Goal: Task Accomplishment & Management: Manage account settings

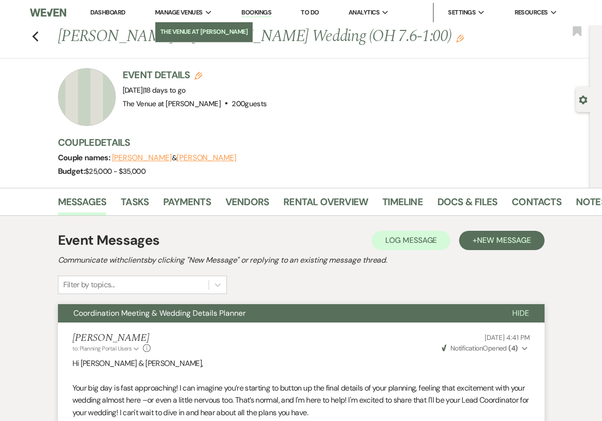
click at [194, 29] on li "The Venue at [PERSON_NAME]" at bounding box center [204, 32] width 88 height 10
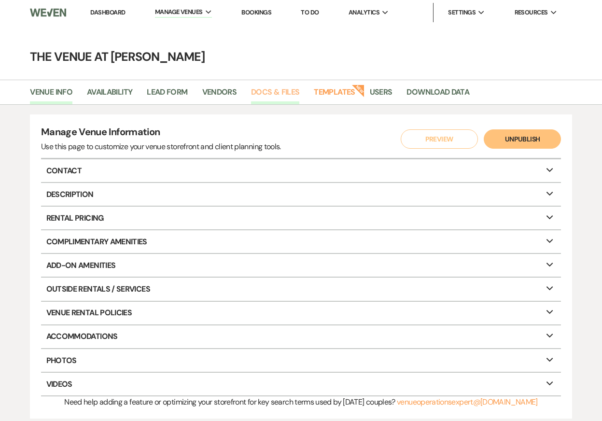
click at [268, 92] on link "Docs & Files" at bounding box center [275, 95] width 48 height 18
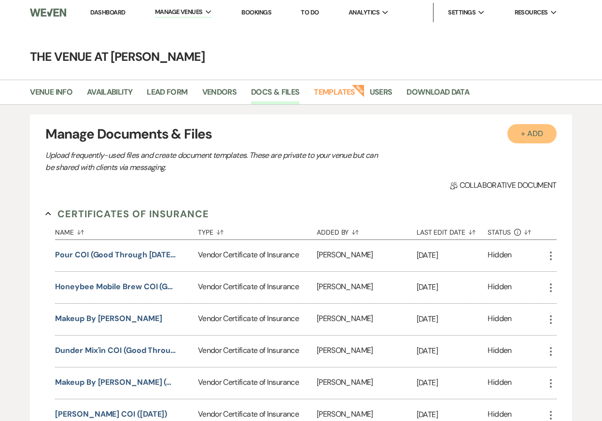
click at [529, 131] on button "+ Add" at bounding box center [532, 133] width 49 height 19
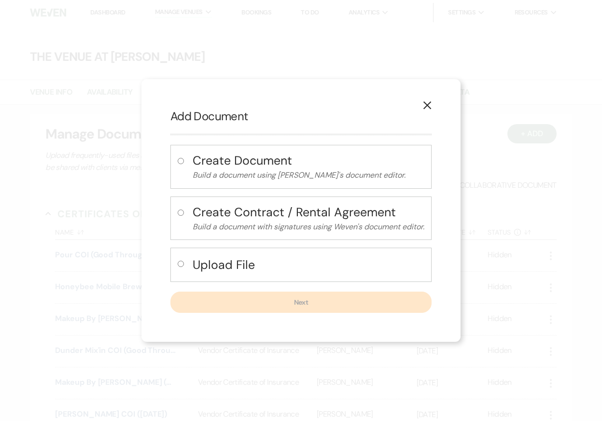
click at [323, 164] on h4 "Create Document" at bounding box center [309, 160] width 232 height 17
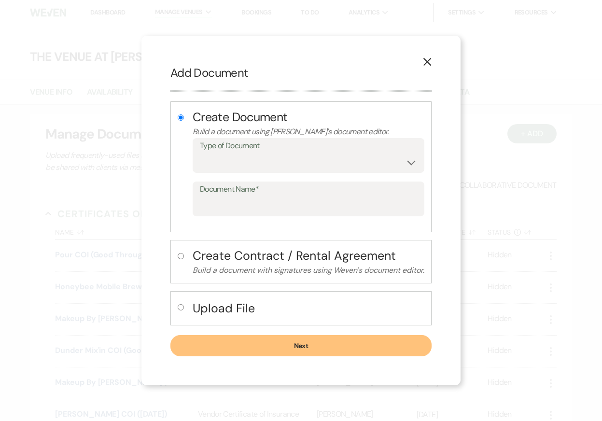
click at [268, 302] on h4 "Upload File" at bounding box center [309, 308] width 232 height 17
radio input "false"
radio input "true"
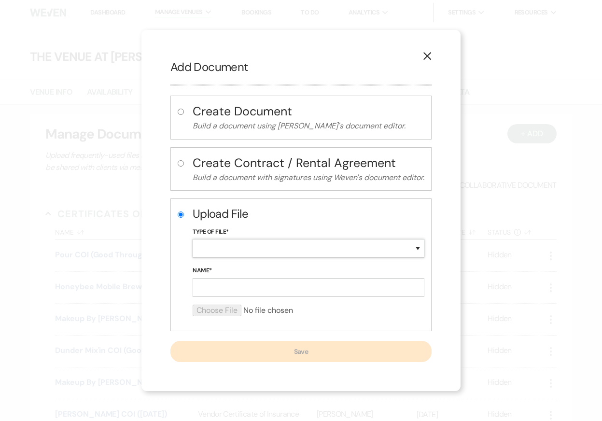
click at [235, 249] on select "Special Event Insurance Vendor Certificate of Insurance Contracts / Rental Agre…" at bounding box center [309, 248] width 232 height 19
select select "18"
click at [208, 291] on input "Name*" at bounding box center [309, 287] width 232 height 19
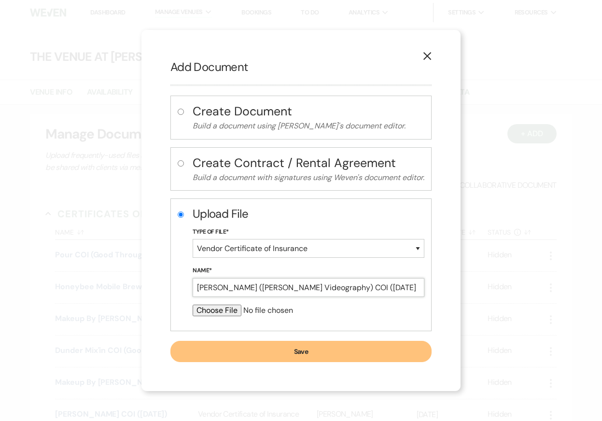
click at [360, 290] on input "[PERSON_NAME] ([PERSON_NAME] Videography) COI ([DATE]" at bounding box center [309, 287] width 232 height 19
click at [391, 293] on input "[PERSON_NAME] ([PERSON_NAME] Videography) COI ([DATE]" at bounding box center [309, 287] width 232 height 19
type input "[PERSON_NAME] ([PERSON_NAME] Videography) COI ([DATE])"
click at [217, 308] on input "file" at bounding box center [309, 311] width 232 height 12
type input "C:\fakepath\PPA_GL_Cert_-_The_Venue_at_Carley_Brook_54304150.pdf"
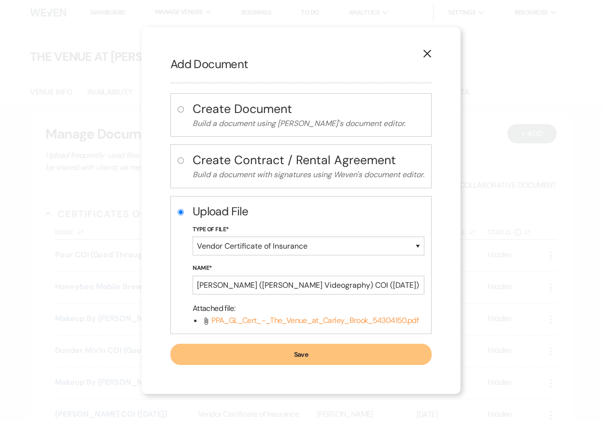
click at [277, 357] on button "Save" at bounding box center [301, 354] width 261 height 21
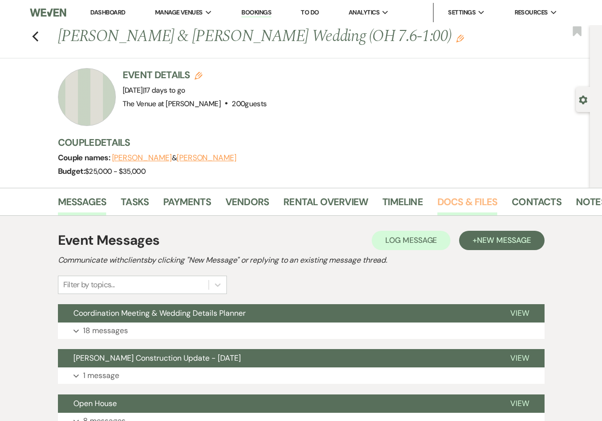
click at [477, 200] on link "Docs & Files" at bounding box center [468, 204] width 60 height 21
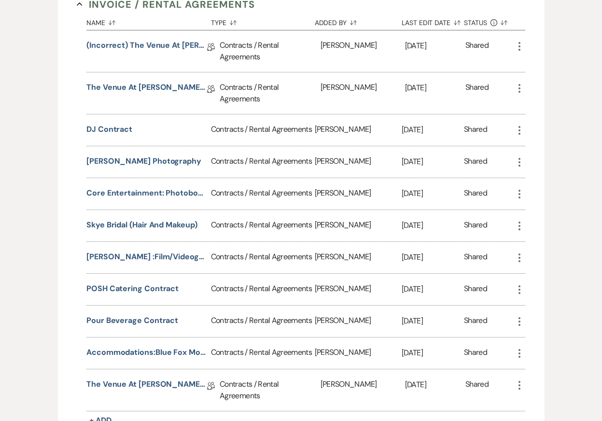
scroll to position [320, 0]
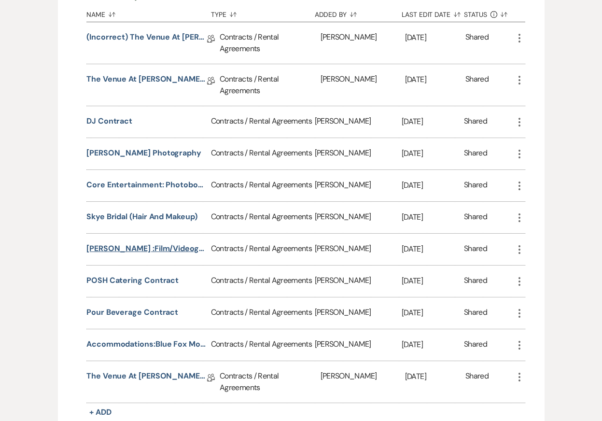
click at [167, 249] on button "[PERSON_NAME] :Film/Videography" at bounding box center [146, 249] width 121 height 12
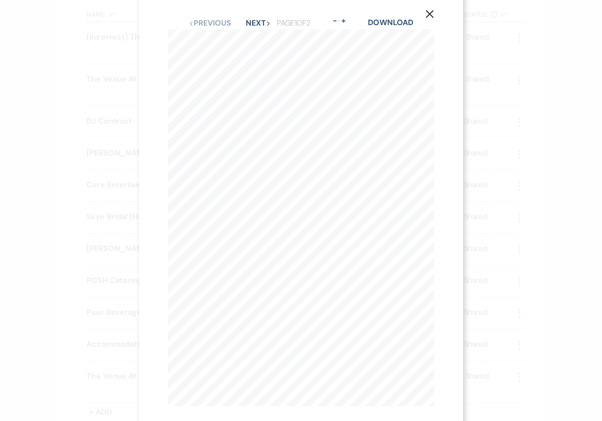
scroll to position [14, 0]
click at [528, 81] on div "X Previous Previous Next Next Page 1 of 2 - Zoom + Download Invoice INVOICE FOR…" at bounding box center [301, 210] width 602 height 421
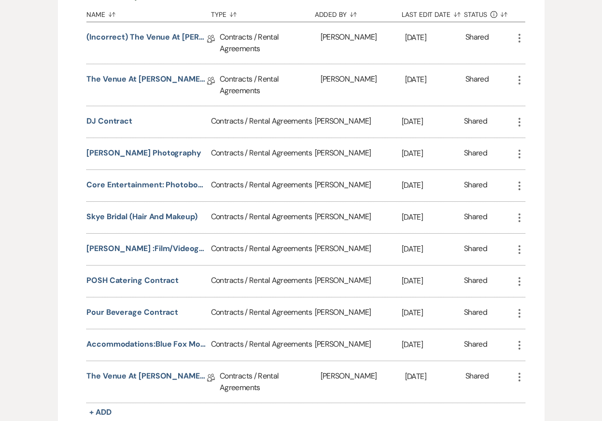
scroll to position [0, 0]
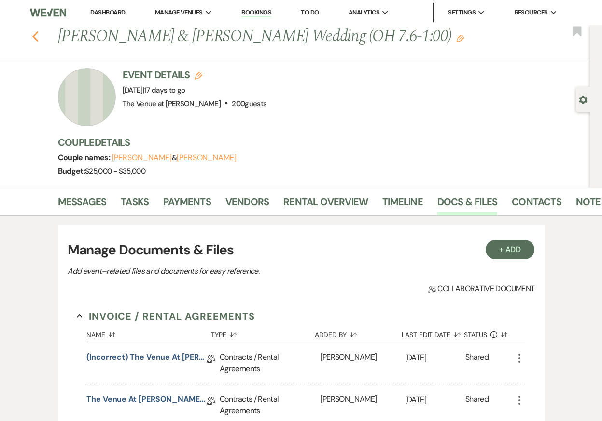
click at [33, 36] on use "button" at bounding box center [35, 36] width 6 height 11
select select "8"
select select "5"
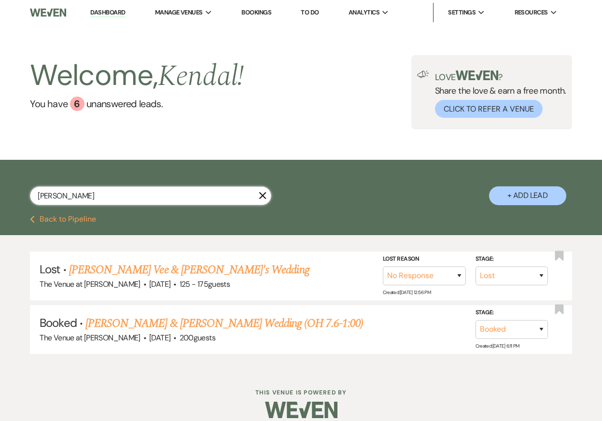
click at [92, 199] on input "[PERSON_NAME]" at bounding box center [151, 195] width 242 height 19
type input "[PERSON_NAME]"
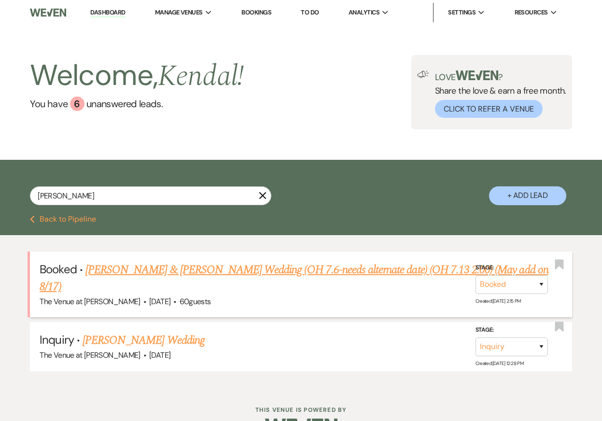
click at [145, 267] on link "[PERSON_NAME] & [PERSON_NAME] Wedding (OH 7.6-needs alternate date) (OH 7.13 2:…" at bounding box center [294, 278] width 509 height 35
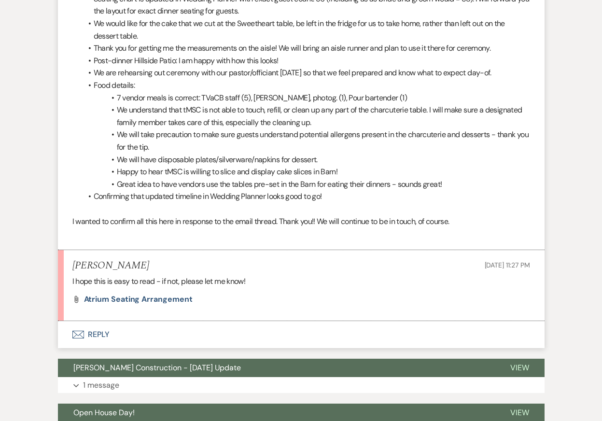
scroll to position [8238, 0]
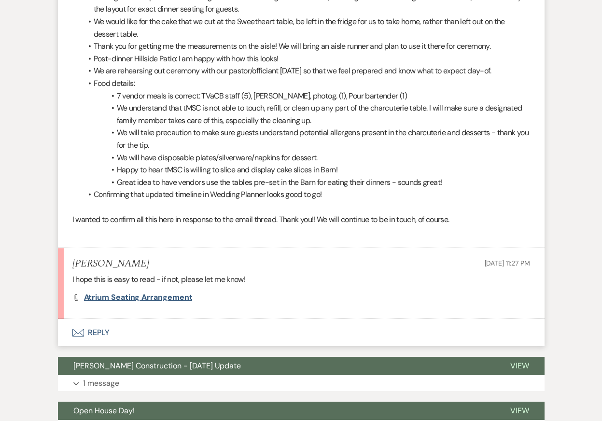
click at [169, 300] on span "Atrium Seating Arrangement" at bounding box center [138, 297] width 109 height 10
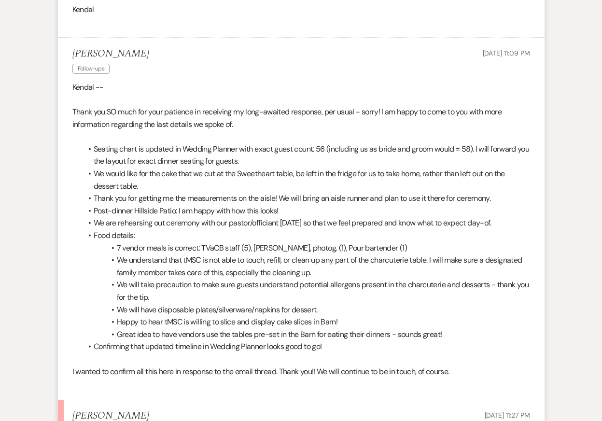
scroll to position [8090, 0]
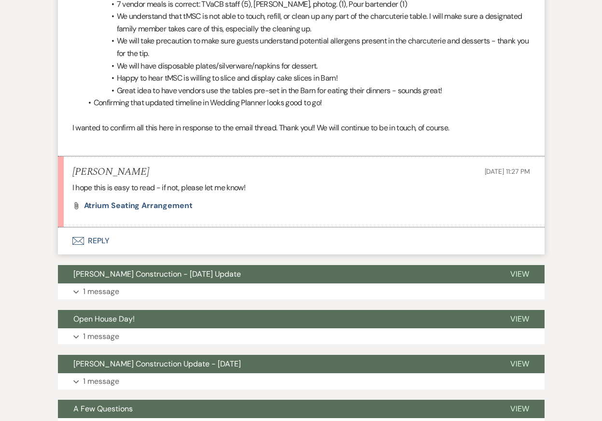
click at [223, 233] on button "Envelope Reply" at bounding box center [301, 241] width 487 height 27
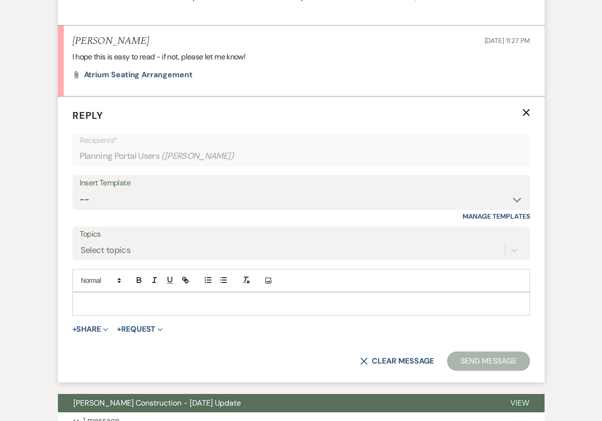
scroll to position [8464, 0]
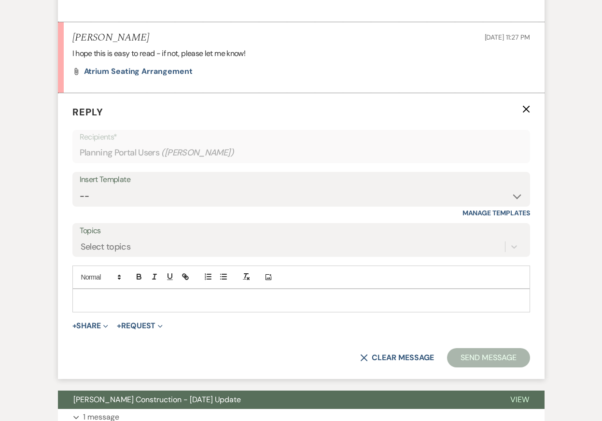
click at [207, 294] on div at bounding box center [301, 300] width 457 height 22
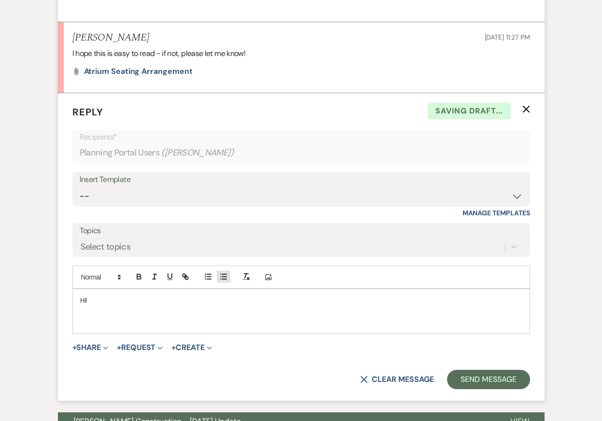
click at [222, 277] on line "button" at bounding box center [224, 277] width 4 height 0
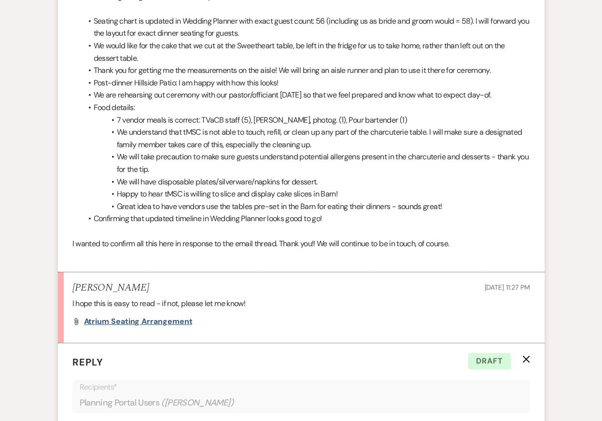
scroll to position [8203, 0]
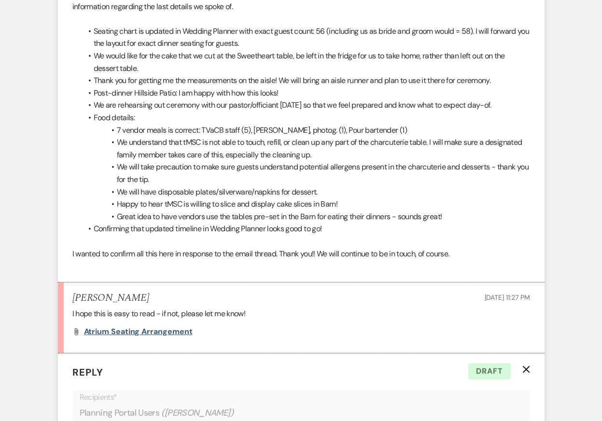
click at [146, 331] on span "Atrium Seating Arrangement" at bounding box center [138, 332] width 109 height 10
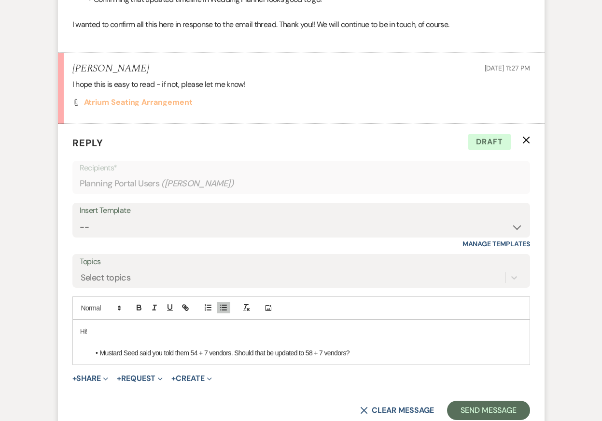
scroll to position [8449, 0]
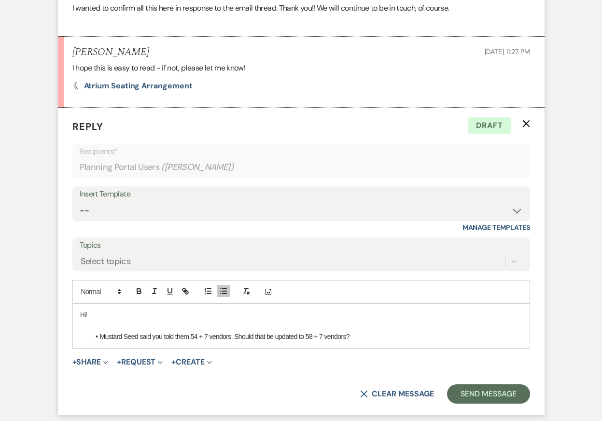
click at [113, 312] on p "Hi!" at bounding box center [301, 315] width 442 height 11
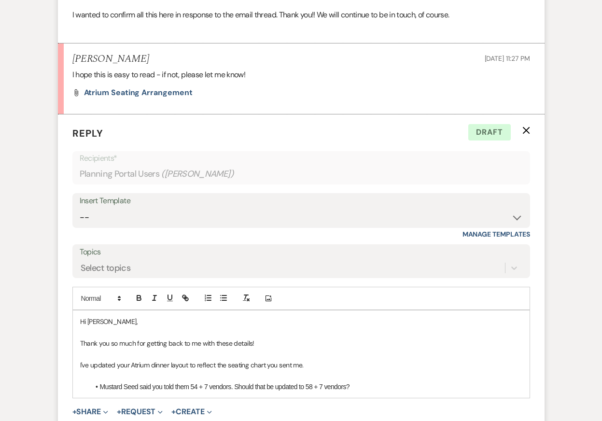
scroll to position [8639, 0]
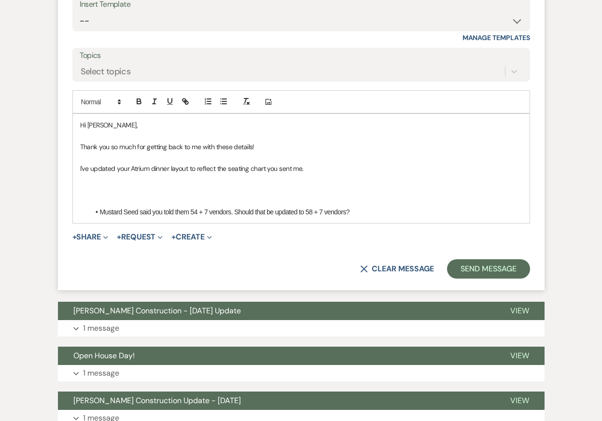
click at [391, 214] on li "Mustard Seed said you told them 54 + 7 vendors. Should that be updated to 58 + …" at bounding box center [306, 212] width 433 height 11
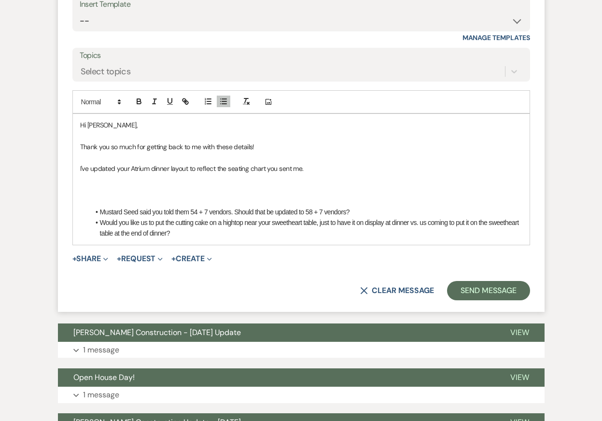
click at [308, 179] on p at bounding box center [301, 179] width 442 height 11
click at [323, 232] on li "Would you like us to put the cutting cake on a hightop near your sweetheart tab…" at bounding box center [306, 228] width 433 height 22
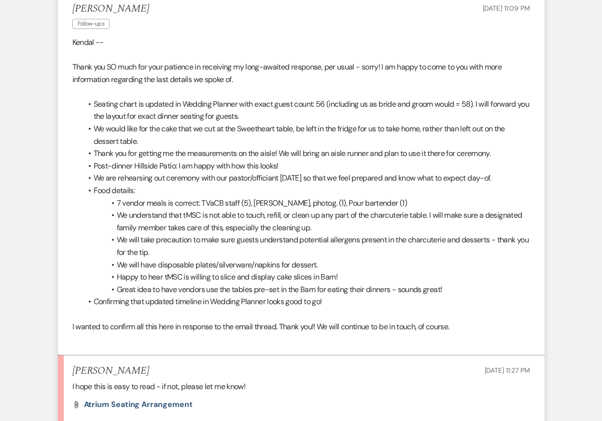
scroll to position [8136, 0]
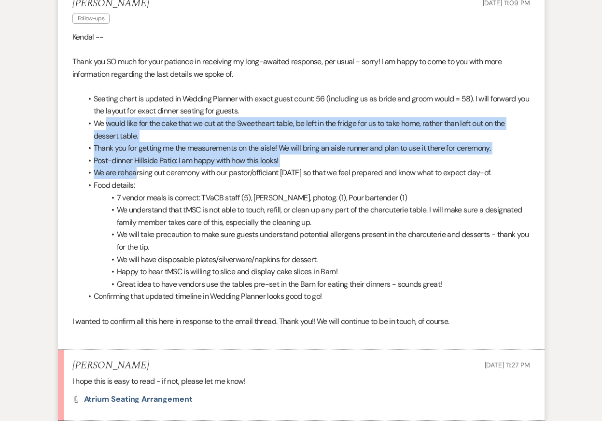
drag, startPoint x: 108, startPoint y: 126, endPoint x: 137, endPoint y: 168, distance: 51.5
click at [137, 168] on ul "Seating chart is updated in Wedding Planner with exact guest count: 56 (includi…" at bounding box center [306, 198] width 448 height 210
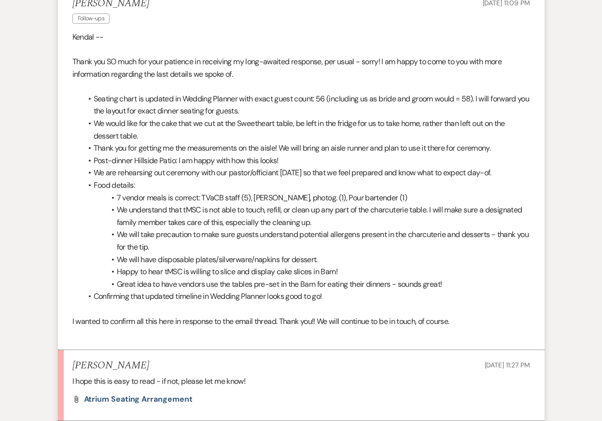
click at [183, 190] on li "Food details:" at bounding box center [306, 185] width 448 height 13
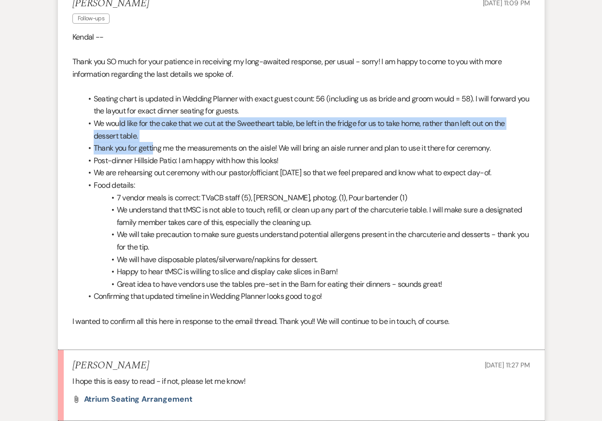
drag, startPoint x: 118, startPoint y: 124, endPoint x: 156, endPoint y: 146, distance: 44.2
click at [156, 146] on ul "Seating chart is updated in Wedding Planner with exact guest count: 56 (includi…" at bounding box center [306, 198] width 448 height 210
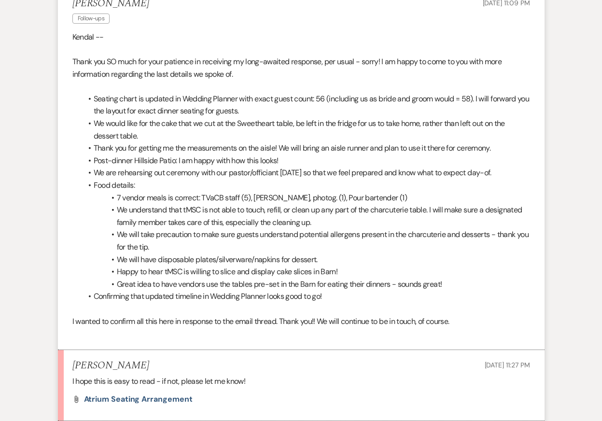
click at [168, 172] on li "We are rehearsing out ceremony with our pastor/officiant [DATE] so that we feel…" at bounding box center [306, 173] width 448 height 13
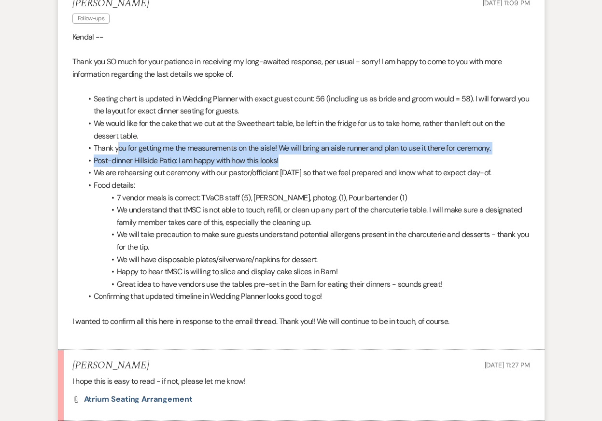
drag, startPoint x: 117, startPoint y: 148, endPoint x: 354, endPoint y: 162, distance: 237.6
click at [354, 162] on ul "Seating chart is updated in Wedding Planner with exact guest count: 56 (includi…" at bounding box center [306, 198] width 448 height 210
click at [354, 161] on li "Post-dinner Hillside Patio: I am happy with how this looks!" at bounding box center [306, 161] width 448 height 13
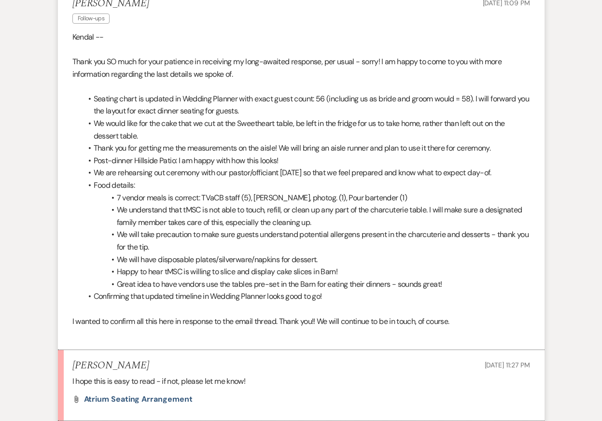
click at [226, 147] on li "Thank you for getting me the measurements on the aisle! We will bring an aisle …" at bounding box center [306, 148] width 448 height 13
click at [225, 161] on li "Post-dinner Hillside Patio: I am happy with how this looks!" at bounding box center [306, 161] width 448 height 13
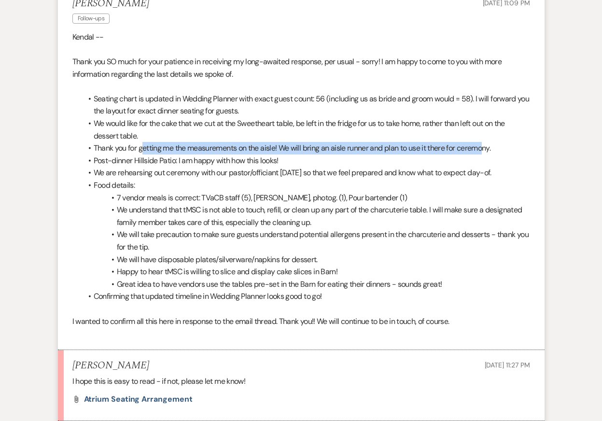
drag, startPoint x: 142, startPoint y: 149, endPoint x: 484, endPoint y: 147, distance: 341.5
click at [486, 147] on li "Thank you for getting me the measurements on the aisle! We will bring an aisle …" at bounding box center [306, 148] width 448 height 13
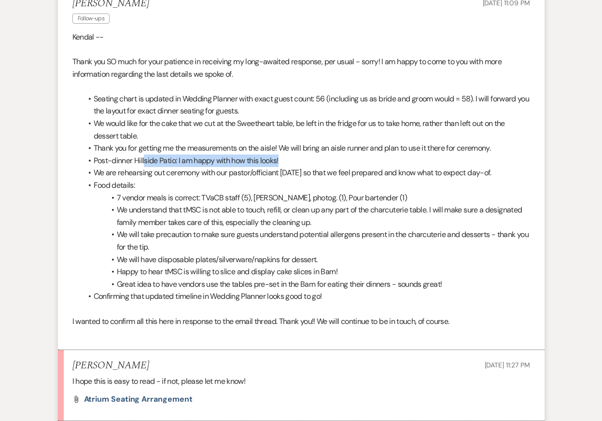
drag, startPoint x: 146, startPoint y: 162, endPoint x: 334, endPoint y: 161, distance: 187.9
click at [334, 161] on li "Post-dinner Hillside Patio: I am happy with how this looks!" at bounding box center [306, 161] width 448 height 13
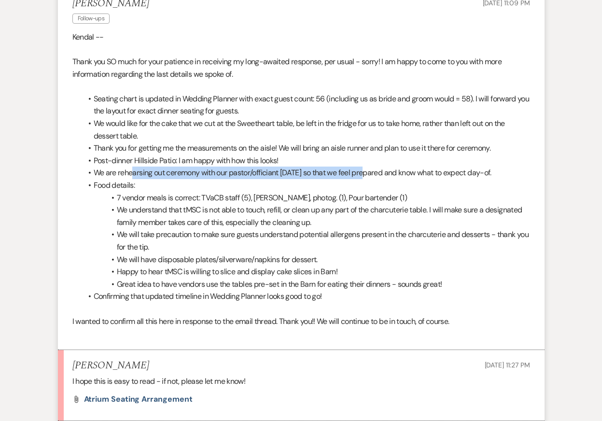
drag, startPoint x: 133, startPoint y: 173, endPoint x: 369, endPoint y: 173, distance: 235.3
click at [371, 173] on li "We are rehearsing out ceremony with our pastor/officiant [DATE] so that we feel…" at bounding box center [306, 173] width 448 height 13
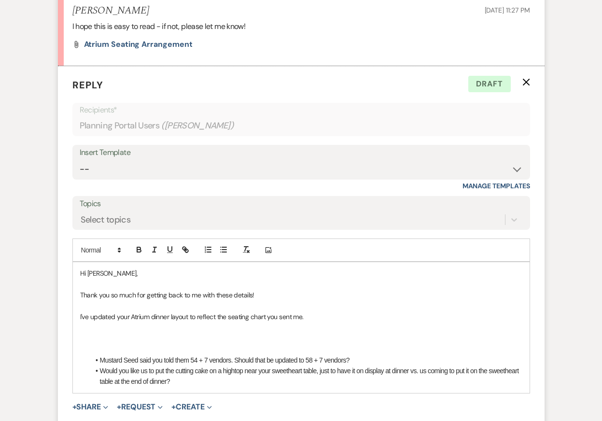
scroll to position [8512, 0]
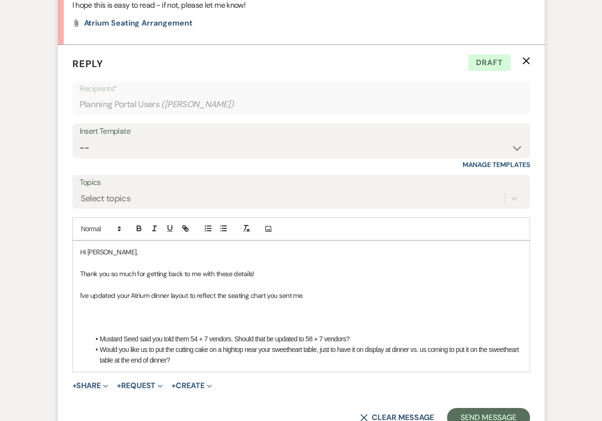
click at [277, 274] on p "Thank you so much for getting back to me with these details!" at bounding box center [301, 274] width 442 height 11
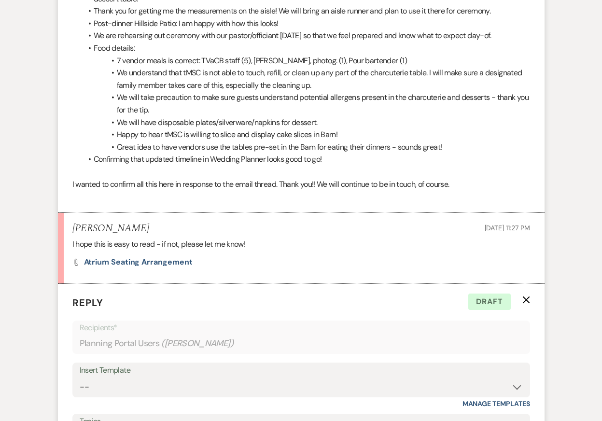
scroll to position [8274, 0]
drag, startPoint x: 226, startPoint y: 122, endPoint x: 355, endPoint y: 121, distance: 129.5
click at [358, 122] on li "We will have disposable plates/silverware/napkins for dessert." at bounding box center [306, 122] width 448 height 13
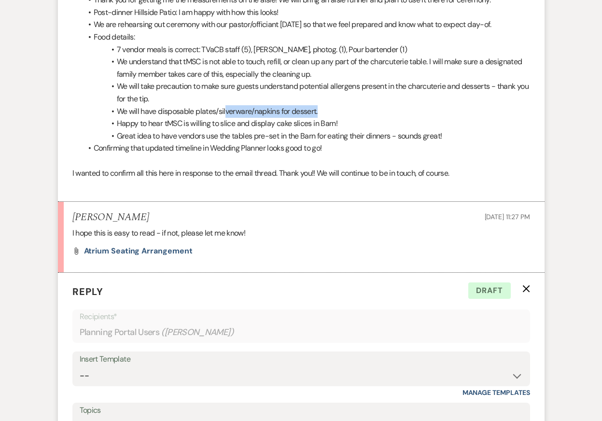
scroll to position [8290, 0]
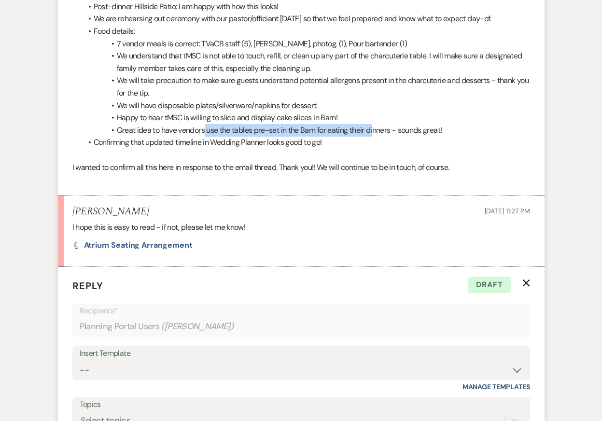
drag, startPoint x: 204, startPoint y: 132, endPoint x: 374, endPoint y: 131, distance: 170.0
click at [376, 132] on li "Great idea to have vendors use the tables pre-set in the Barn for eating their …" at bounding box center [306, 130] width 448 height 13
click at [294, 97] on li "We will take precaution to make sure guests understand potential allergens pres…" at bounding box center [306, 86] width 448 height 25
click at [263, 141] on li "Confirming that updated timeline in Wedding Planner looks good to go!" at bounding box center [306, 142] width 448 height 13
click at [275, 144] on li "Confirming that updated timeline in Wedding Planner looks good to go!" at bounding box center [306, 142] width 448 height 13
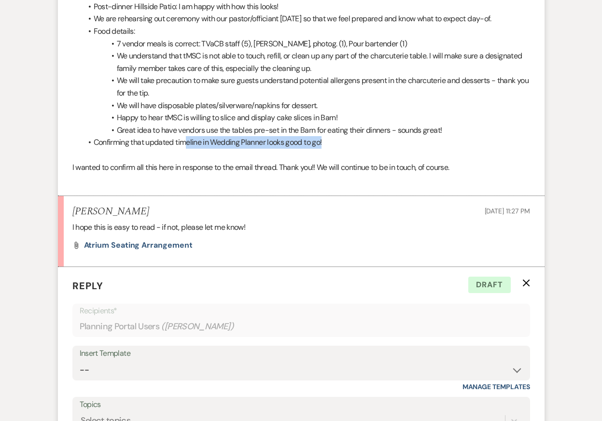
drag, startPoint x: 328, startPoint y: 143, endPoint x: 185, endPoint y: 143, distance: 143.0
click at [186, 143] on li "Confirming that updated timeline in Wedding Planner looks good to go!" at bounding box center [306, 142] width 448 height 13
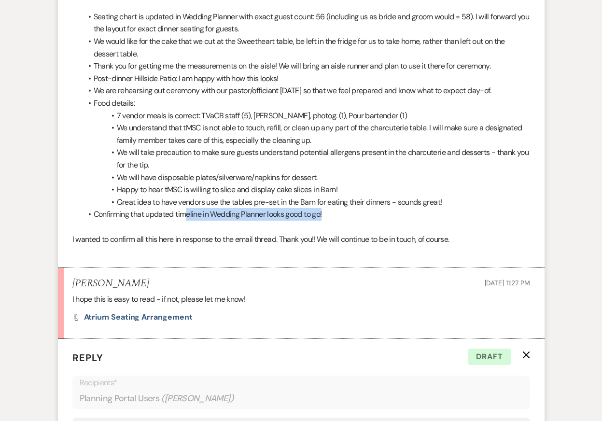
scroll to position [8179, 0]
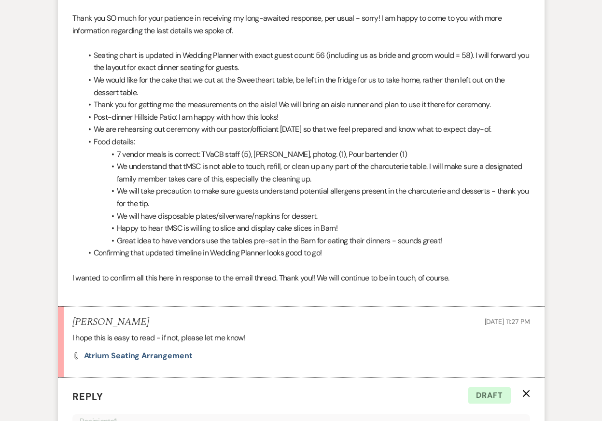
click at [290, 220] on li "We will have disposable plates/silverware/napkins for dessert." at bounding box center [306, 216] width 448 height 13
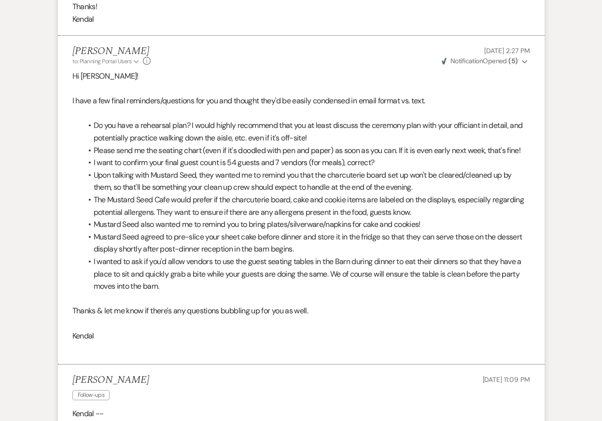
scroll to position [7755, 0]
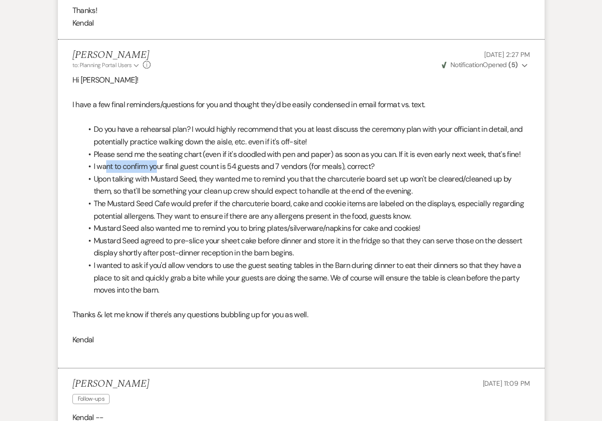
drag, startPoint x: 105, startPoint y: 166, endPoint x: 158, endPoint y: 171, distance: 53.4
click at [158, 171] on li "I want to confirm your final guest count is 54 guests and 7 vendors (for meals)…" at bounding box center [306, 166] width 448 height 13
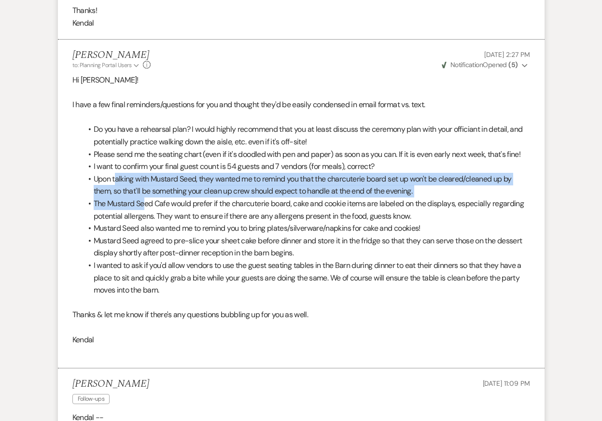
drag, startPoint x: 115, startPoint y: 179, endPoint x: 143, endPoint y: 198, distance: 33.2
click at [143, 198] on ul "Do you have a rehearsal plan? I would highly recommend that you at least discus…" at bounding box center [306, 209] width 448 height 173
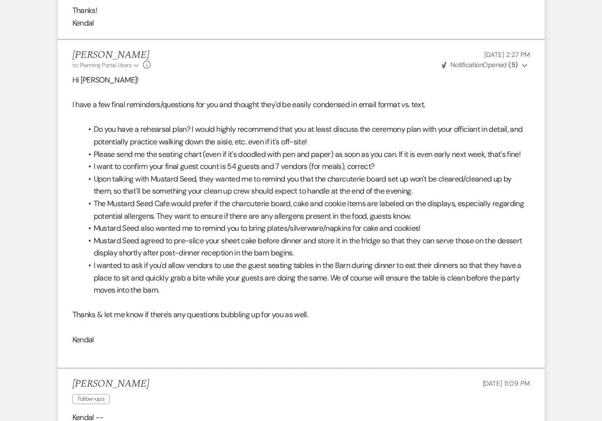
click at [161, 209] on li "The Mustard Seed Cafe would prefer if the charcuterie board, cake and cookie it…" at bounding box center [306, 210] width 448 height 25
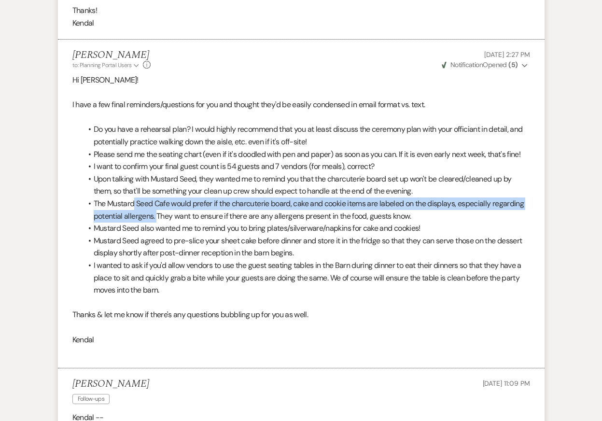
drag, startPoint x: 134, startPoint y: 204, endPoint x: 157, endPoint y: 217, distance: 26.2
click at [157, 217] on li "The Mustard Seed Cafe would prefer if the charcuterie board, cake and cookie it…" at bounding box center [306, 210] width 448 height 25
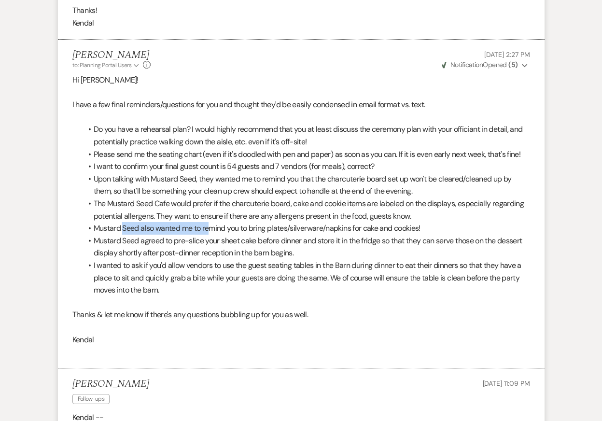
drag, startPoint x: 123, startPoint y: 228, endPoint x: 211, endPoint y: 234, distance: 88.6
click at [211, 234] on li "Mustard Seed also wanted me to remind you to bring plates/silverware/napkins fo…" at bounding box center [306, 228] width 448 height 13
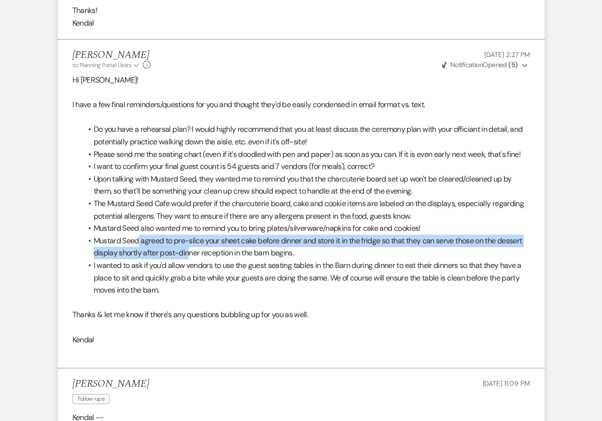
drag, startPoint x: 139, startPoint y: 242, endPoint x: 187, endPoint y: 253, distance: 50.0
click at [187, 253] on li "Mustard Seed agreed to pre-slice your sheet cake before dinner and store it in …" at bounding box center [306, 247] width 448 height 25
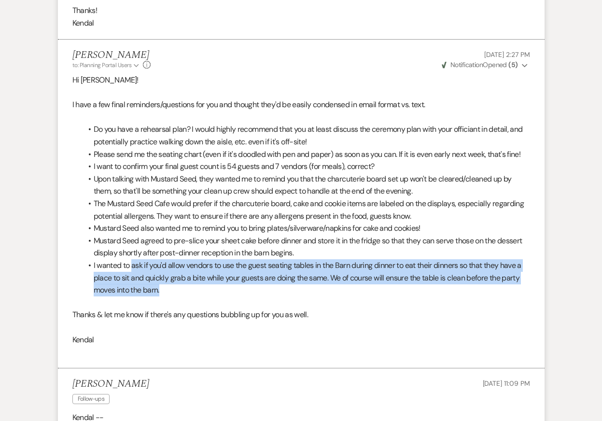
drag, startPoint x: 132, startPoint y: 266, endPoint x: 170, endPoint y: 286, distance: 42.6
click at [170, 286] on li "I wanted to ask if you'd allow vendors to use the guest seating tables in the B…" at bounding box center [306, 277] width 448 height 37
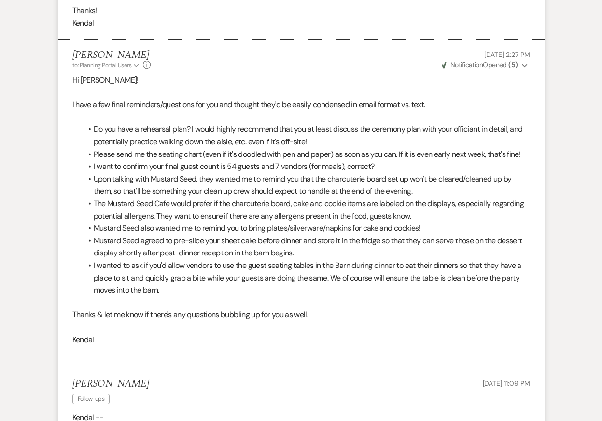
click at [238, 215] on li "The Mustard Seed Cafe would prefer if the charcuterie board, cake and cookie it…" at bounding box center [306, 210] width 448 height 25
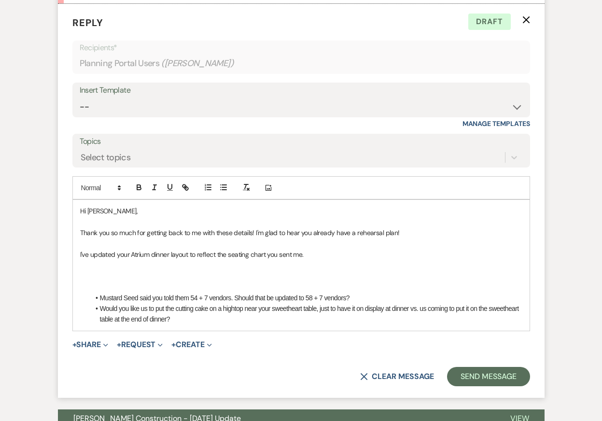
scroll to position [8529, 0]
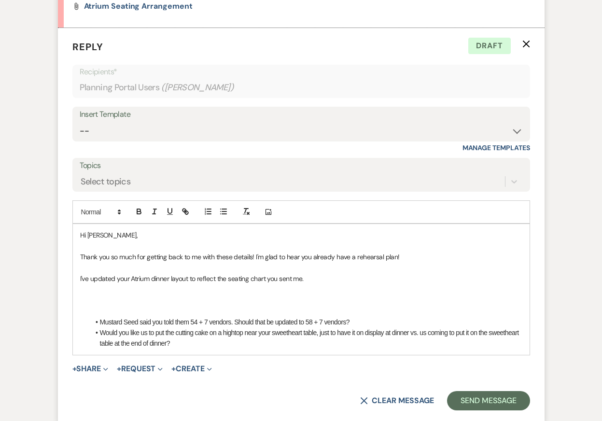
click at [190, 254] on p "Thank you so much for getting back to me with these details! I'm glad to hear y…" at bounding box center [301, 257] width 442 height 11
click at [237, 260] on p "Thank you so much for getting back to me with these details! I'm glad to hear y…" at bounding box center [301, 257] width 442 height 11
click at [255, 257] on p "Thank you so much for getting back to me with these details! I'm glad to hear y…" at bounding box center [301, 257] width 442 height 11
click at [425, 255] on p "Thank you so much for getting back to me with these details! I'm glad to hear y…" at bounding box center [301, 257] width 442 height 11
click at [328, 275] on p "I've updated your Atrium dinner layout to reflect the seating chart you sent me." at bounding box center [301, 278] width 442 height 11
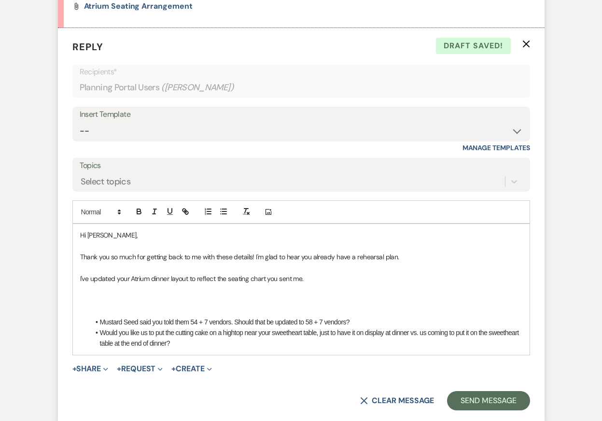
click at [329, 292] on p at bounding box center [301, 289] width 442 height 11
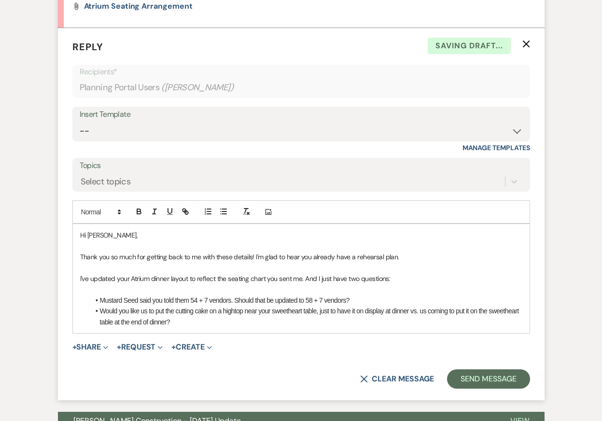
click at [212, 269] on p at bounding box center [301, 268] width 442 height 11
click at [233, 322] on li "Would you like us to put the cutting cake on a hightop near your sweetheart tab…" at bounding box center [306, 317] width 433 height 22
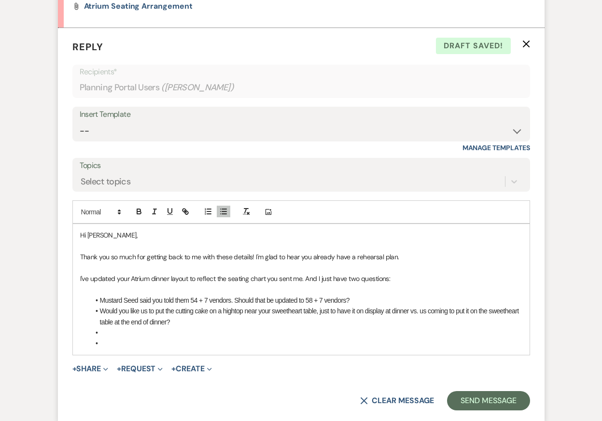
click at [290, 300] on li "Mustard Seed said you told them 54 + 7 vendors. Should that be updated to 58 + …" at bounding box center [306, 300] width 433 height 11
click at [384, 299] on li "Mustard Seed said you told them 54 + 7 vendors. Should that be updated to 58 + …" at bounding box center [306, 300] width 433 height 11
click at [361, 331] on li at bounding box center [306, 333] width 433 height 11
click at [369, 300] on li "Mustard Seed said you told them 54 + 7 vendors. Should that be updated to 58 + …" at bounding box center [306, 300] width 433 height 11
click at [358, 334] on li at bounding box center [306, 333] width 433 height 11
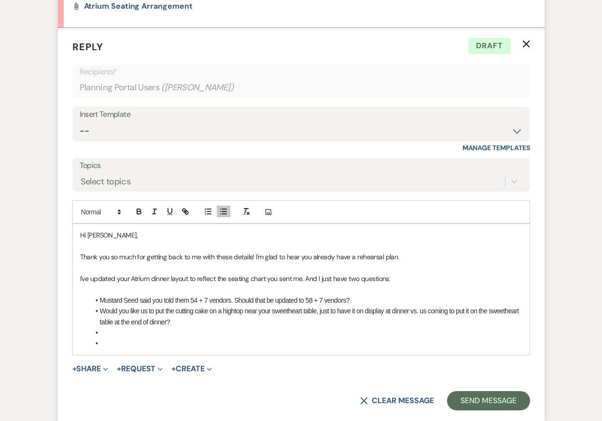
click at [234, 329] on li at bounding box center [306, 333] width 433 height 11
click at [249, 307] on li "Would you like us to put the cutting cake on a hightop near your sweetheart tab…" at bounding box center [306, 317] width 433 height 22
click at [253, 323] on li "Would you like us to put the cutting cake on a hightop near your sweetheart tab…" at bounding box center [306, 317] width 433 height 22
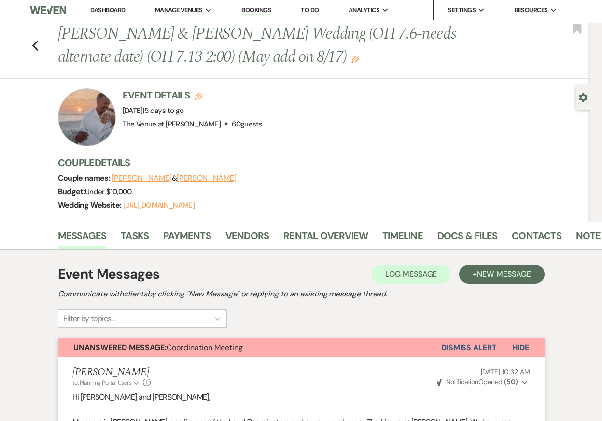
scroll to position [0, 0]
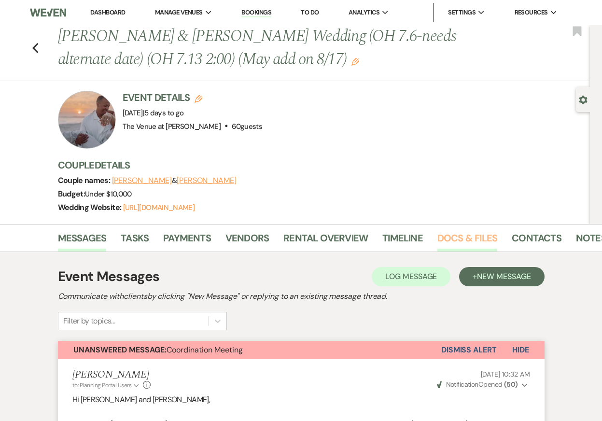
click at [470, 234] on link "Docs & Files" at bounding box center [468, 240] width 60 height 21
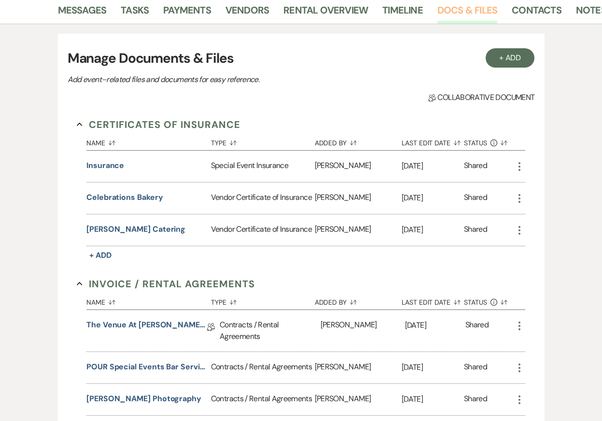
scroll to position [233, 0]
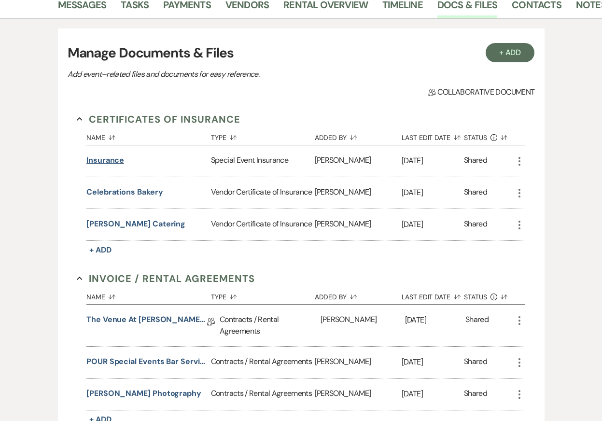
click at [106, 162] on button "Insurance" at bounding box center [105, 161] width 38 height 12
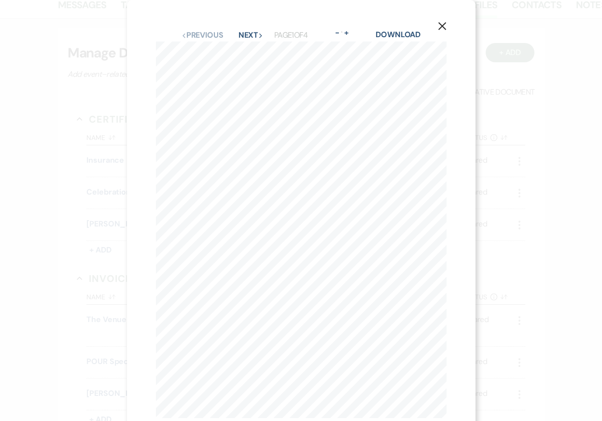
click at [441, 23] on icon "X" at bounding box center [442, 26] width 9 height 9
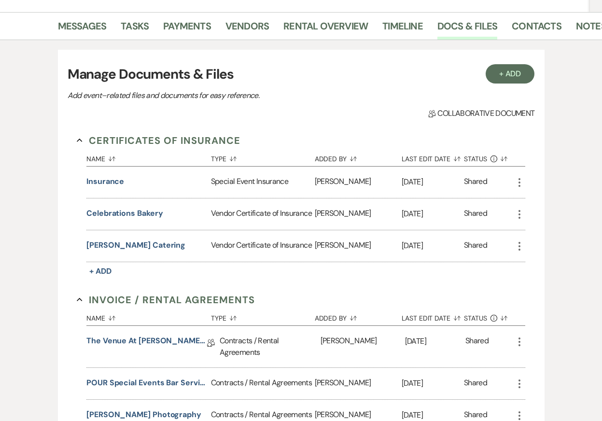
scroll to position [0, 0]
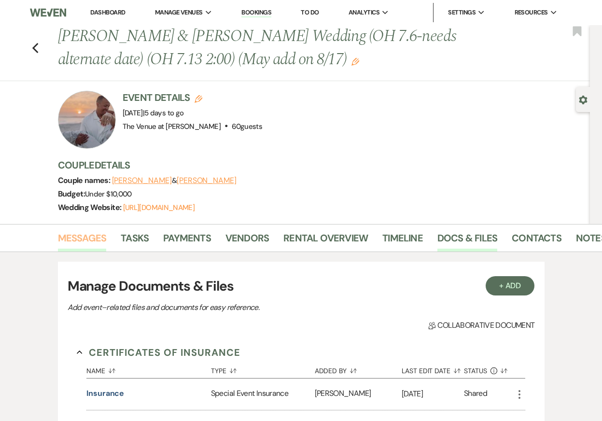
click at [69, 236] on link "Messages" at bounding box center [82, 240] width 49 height 21
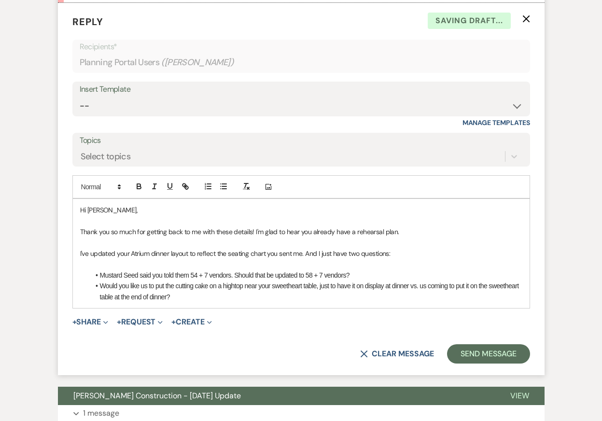
scroll to position [8560, 0]
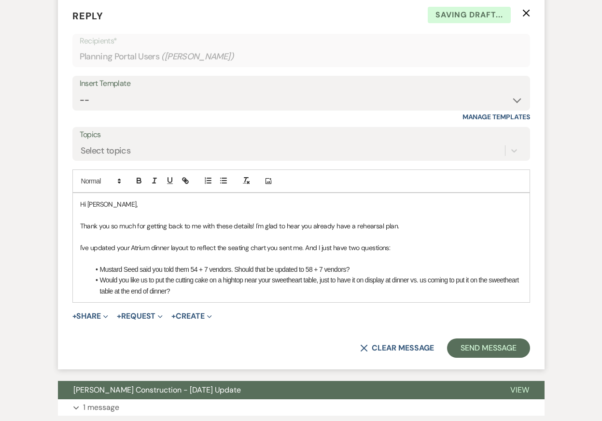
click at [259, 291] on li "Would you like us to put the cutting cake on a hightop near your sweetheart tab…" at bounding box center [306, 286] width 433 height 22
click at [306, 248] on p "I've updated your Atrium dinner layout to reflect the seating chart you sent me…" at bounding box center [301, 248] width 442 height 11
click at [341, 288] on li "Would you like us to put the cutting cake on a hightop near your sweetheart tab…" at bounding box center [306, 286] width 433 height 22
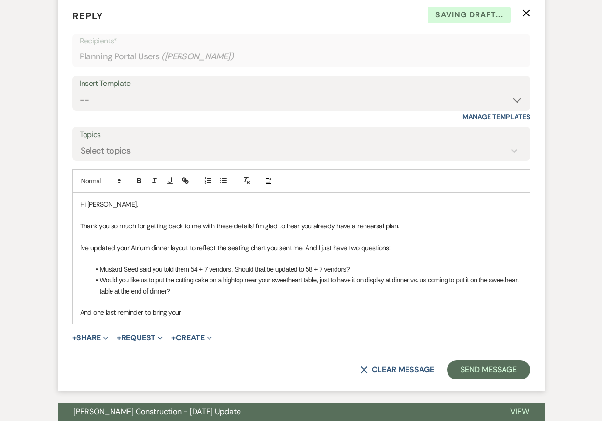
scroll to position [8542, 0]
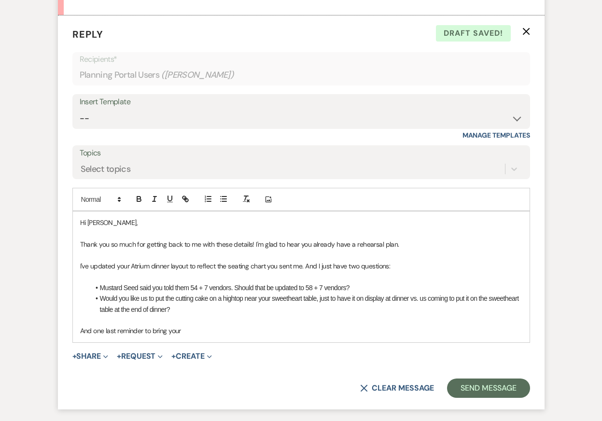
click at [216, 326] on p "And one last reminder to bring your" at bounding box center [301, 331] width 442 height 11
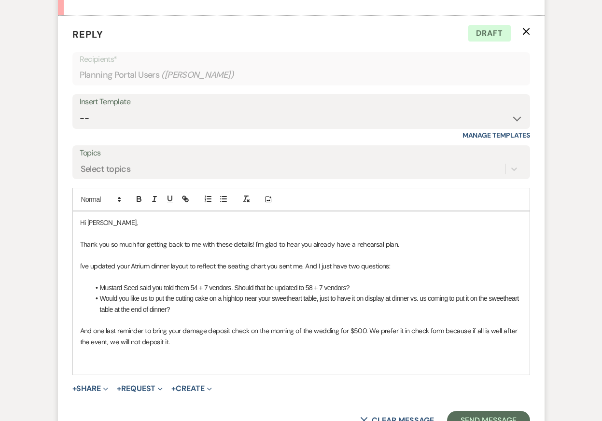
click at [243, 278] on p at bounding box center [301, 276] width 442 height 11
click at [238, 364] on p at bounding box center [301, 363] width 442 height 11
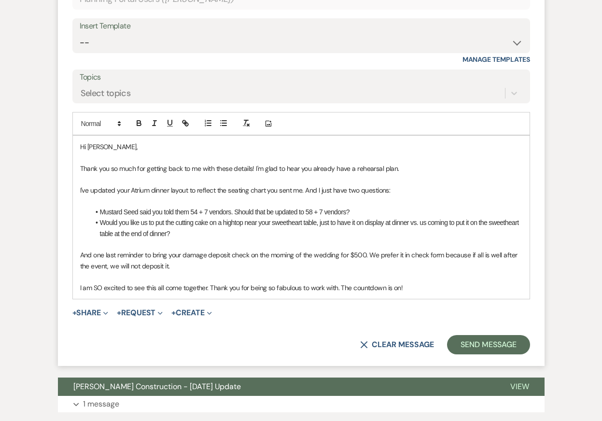
scroll to position [8620, 0]
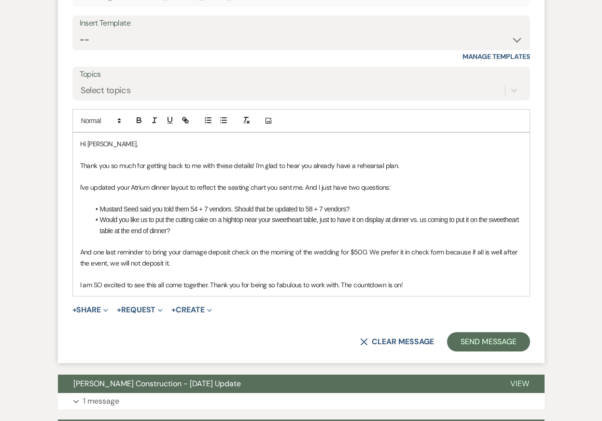
click at [315, 220] on li "Would you like us to put the cutting cake on a hightop near your sweetheart tab…" at bounding box center [306, 225] width 433 height 22
click at [445, 285] on p "I am SO excited to see this all come together. Thank you for being so fabulous …" at bounding box center [301, 285] width 442 height 11
click at [321, 167] on p "Thank you so much for getting back to me with these details! I'm glad to hear y…" at bounding box center [301, 165] width 442 height 11
click at [413, 184] on p "I've updated your Atrium dinner layout to reflect the seating chart you sent me…" at bounding box center [301, 187] width 442 height 11
click at [414, 206] on li "Mustard Seed said you told them 54 + 7 vendors. Should that be updated to 58 + …" at bounding box center [306, 209] width 433 height 11
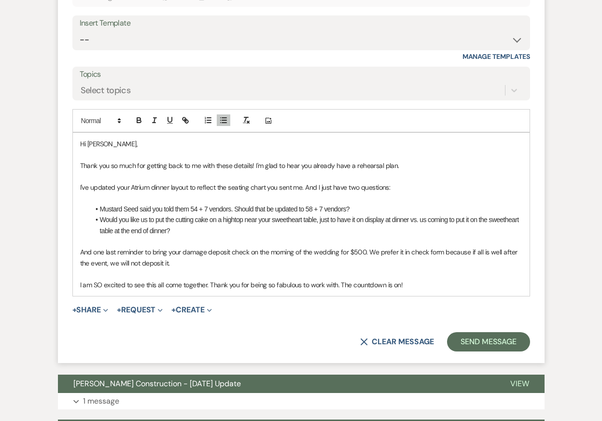
click at [415, 259] on p "And one last reminder to bring your damage deposit check on the morning of the …" at bounding box center [301, 258] width 442 height 22
click at [458, 263] on p "And one last reminder to bring your damage deposit check on the morning of the …" at bounding box center [301, 258] width 442 height 22
click at [455, 278] on p at bounding box center [301, 274] width 442 height 11
click at [442, 281] on p "I am SO excited to see this all come together. Thank you for being so fabulous …" at bounding box center [301, 285] width 442 height 11
click at [431, 225] on li "Would you like us to put the cutting cake on a hightop near your sweetheart tab…" at bounding box center [306, 225] width 433 height 22
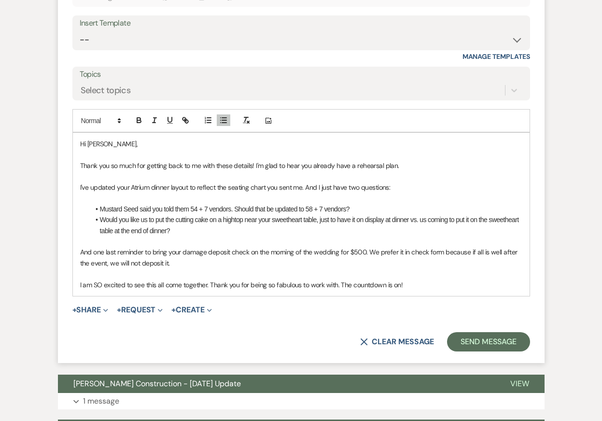
click at [436, 265] on p "And one last reminder to bring your damage deposit check on the morning of the …" at bounding box center [301, 258] width 442 height 22
click at [438, 286] on p "I am SO excited to see this all come together. Thank you for being so fabulous …" at bounding box center [301, 285] width 442 height 11
click at [365, 252] on p "And one last reminder to bring your damage deposit check on the morning of the …" at bounding box center [301, 258] width 442 height 22
click at [271, 235] on li "Would you like us to put the cutting cake on a hightop near your sweetheart tab…" at bounding box center [306, 225] width 433 height 22
click at [285, 264] on p "And one last reminder to bring your damage deposit check on the morning of the …" at bounding box center [301, 258] width 442 height 22
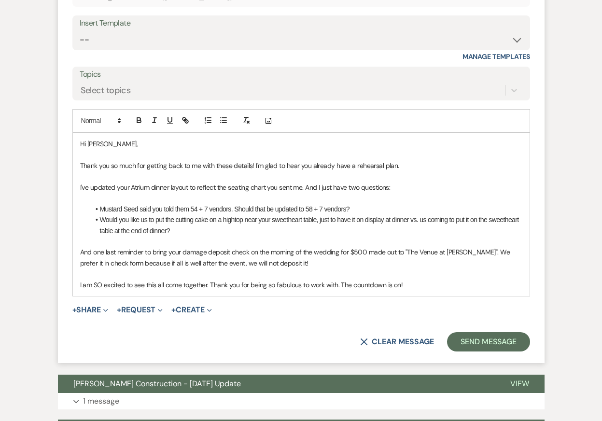
click at [345, 207] on li "Mustard Seed said you told them 54 + 7 vendors. Should that be updated to 58 + …" at bounding box center [306, 209] width 433 height 11
click at [151, 264] on p "And one last reminder to bring your damage deposit check on the morning of the …" at bounding box center [301, 258] width 442 height 22
drag, startPoint x: 176, startPoint y: 264, endPoint x: 201, endPoint y: 264, distance: 25.1
click at [200, 264] on p "And one last reminder to bring your damage deposit check on the morning of the …" at bounding box center [301, 258] width 442 height 22
click at [234, 230] on li "Would you like us to put the cutting cake on a hightop near your sweetheart tab…" at bounding box center [306, 225] width 433 height 22
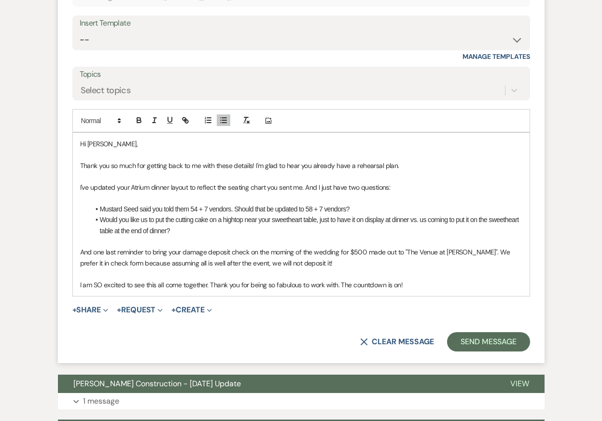
click at [342, 265] on p "And one last reminder to bring your damage deposit check on the morning of the …" at bounding box center [301, 258] width 442 height 22
click at [441, 287] on p "I am SO excited to see this all come together. Thank you for being so fabulous …" at bounding box center [301, 285] width 442 height 11
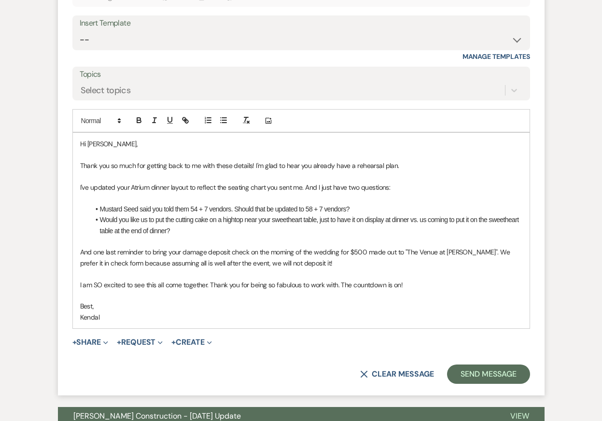
click at [402, 159] on p at bounding box center [301, 155] width 442 height 11
click at [365, 309] on p "Best," at bounding box center [301, 306] width 442 height 11
click at [367, 314] on p "Kendal" at bounding box center [301, 317] width 442 height 11
click at [359, 175] on p at bounding box center [301, 176] width 442 height 11
click at [341, 224] on li "Would you like us to put the cutting cake on a hightop near your sweetheart tab…" at bounding box center [306, 225] width 433 height 22
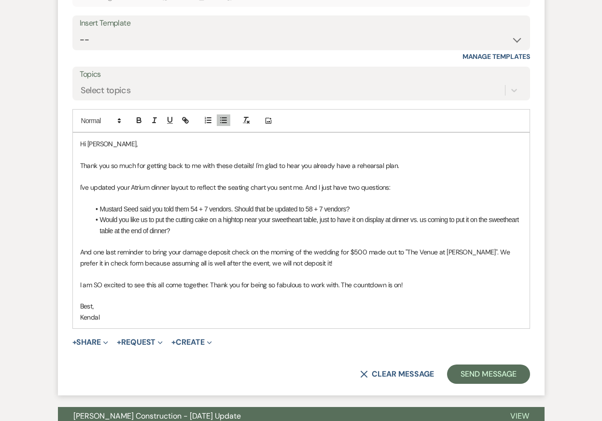
click at [324, 228] on li "Would you like us to put the cutting cake on a hightop near your sweetheart tab…" at bounding box center [306, 225] width 433 height 22
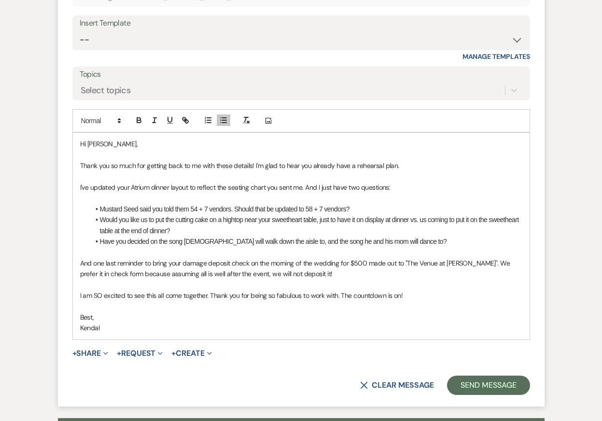
click at [114, 241] on li "Have you decided on the song [DEMOGRAPHIC_DATA] will walk down the aisle to, an…" at bounding box center [306, 241] width 433 height 11
click at [216, 241] on li "Has [PERSON_NAME] decided on the song [DEMOGRAPHIC_DATA] will walk down the ais…" at bounding box center [306, 241] width 433 height 11
click at [256, 193] on p at bounding box center [301, 198] width 442 height 11
click at [425, 237] on li "Has [PERSON_NAME] decided on the song he will walk down the aisle to, and the s…" at bounding box center [306, 241] width 433 height 11
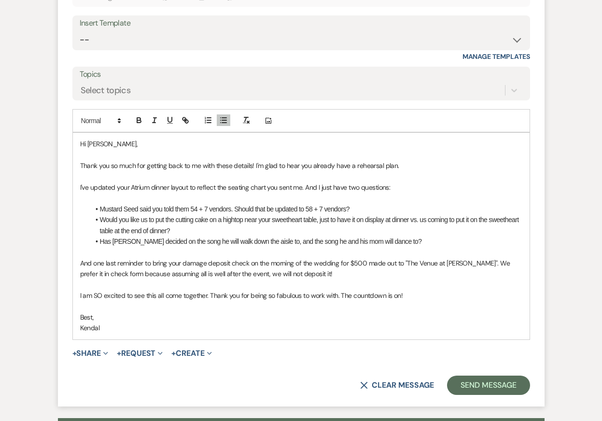
click at [328, 200] on p at bounding box center [301, 198] width 442 height 11
click at [357, 189] on p "I've updated your Atrium dinner layout to reflect the seating chart you sent me…" at bounding box center [301, 187] width 442 height 11
click at [324, 174] on p at bounding box center [301, 176] width 442 height 11
click at [328, 251] on p at bounding box center [301, 252] width 442 height 11
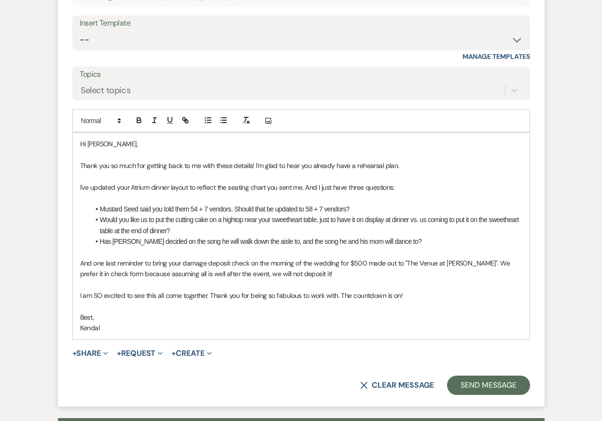
click at [361, 213] on li "Mustard Seed said you told them 54 + 7 vendors. Should that be updated to 58 + …" at bounding box center [306, 209] width 433 height 11
drag, startPoint x: 356, startPoint y: 208, endPoint x: 485, endPoint y: 206, distance: 128.5
click at [485, 206] on li "Mustard Seed said you told them 54 + 7 vendors. Should that be updated to 58 + …" at bounding box center [306, 209] width 433 height 11
click at [409, 191] on p "I've updated your Atrium dinner layout to reflect the seating chart you sent me…" at bounding box center [301, 187] width 442 height 11
click at [430, 293] on p "I am SO excited to see this all come together. Thank you for being so fabulous …" at bounding box center [301, 295] width 442 height 11
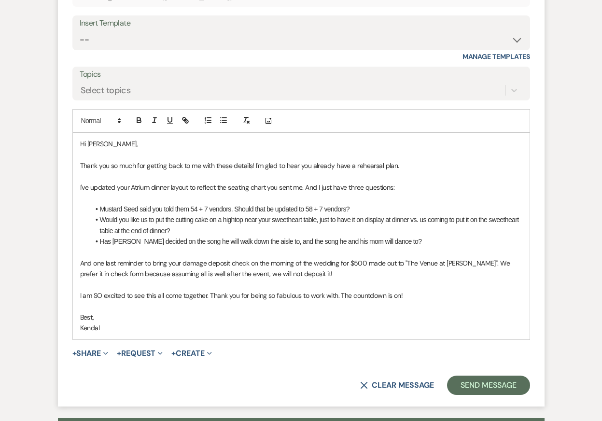
click at [442, 311] on p at bounding box center [301, 306] width 442 height 11
click at [443, 324] on p "Kendal" at bounding box center [301, 328] width 442 height 11
click at [448, 331] on p "Kendal" at bounding box center [301, 328] width 442 height 11
click at [443, 264] on p "And one last reminder to bring your damage deposit check on the morning of the …" at bounding box center [301, 269] width 442 height 22
click at [463, 297] on p "I am SO excited to see this all come together. Thank you for being so fabulous …" at bounding box center [301, 295] width 442 height 11
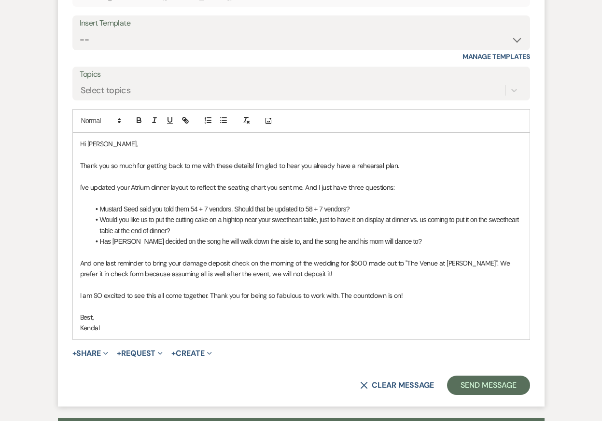
click at [462, 316] on p "Best," at bounding box center [301, 317] width 442 height 11
click at [461, 321] on p "Best," at bounding box center [301, 317] width 442 height 11
click at [460, 325] on p "Kendal" at bounding box center [301, 328] width 442 height 11
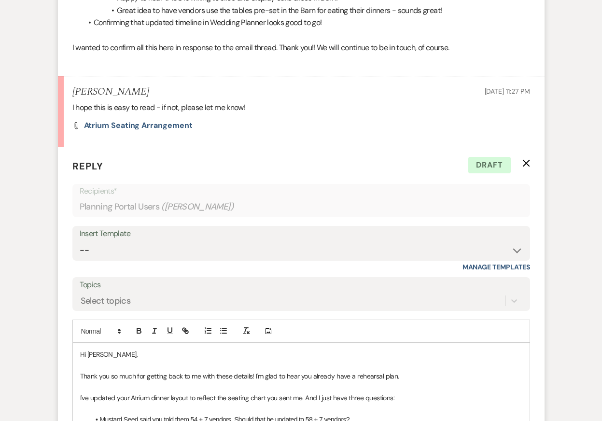
scroll to position [8672, 0]
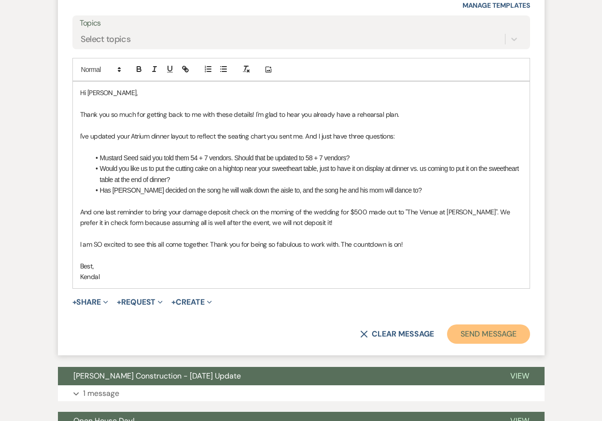
click at [480, 335] on button "Send Message" at bounding box center [488, 334] width 83 height 19
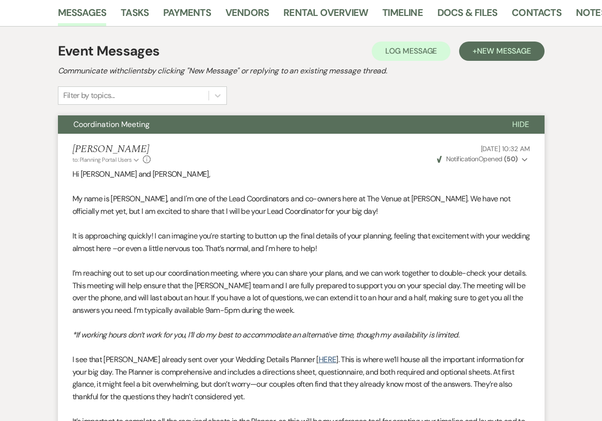
scroll to position [0, 0]
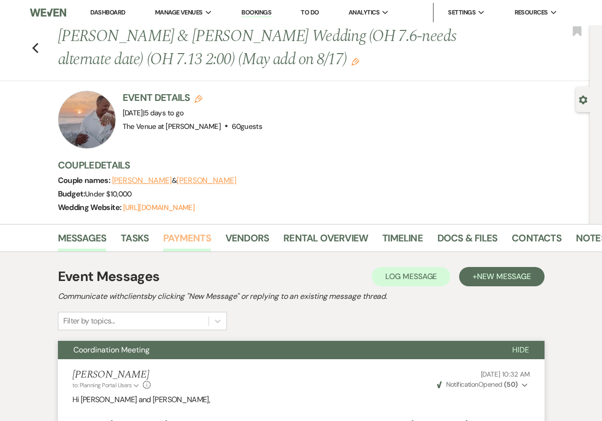
click at [197, 237] on link "Payments" at bounding box center [187, 240] width 48 height 21
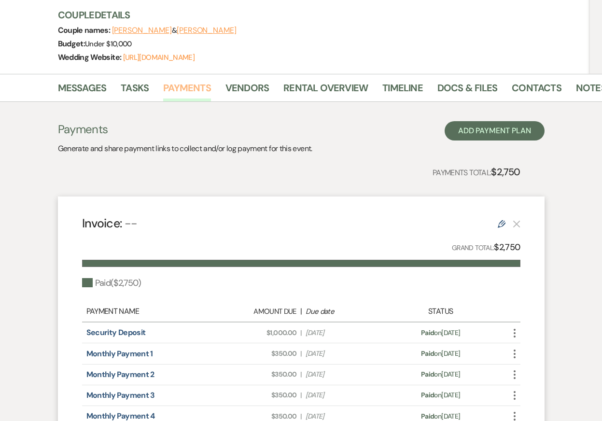
scroll to position [147, 0]
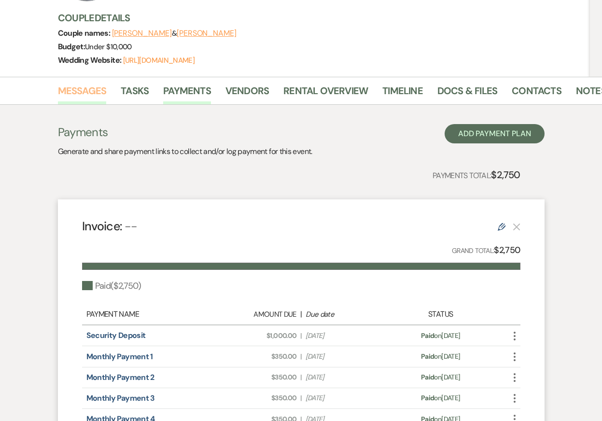
click at [86, 94] on link "Messages" at bounding box center [82, 93] width 49 height 21
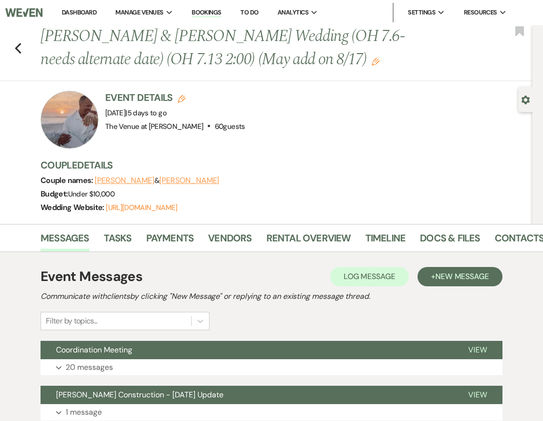
click at [76, 9] on link "Dashboard" at bounding box center [79, 12] width 35 height 8
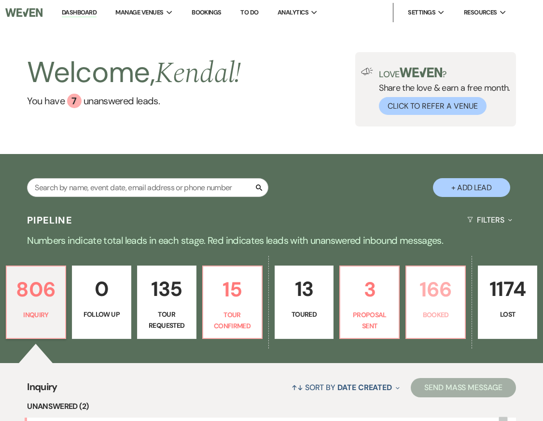
click at [441, 315] on p "Booked" at bounding box center [436, 315] width 47 height 11
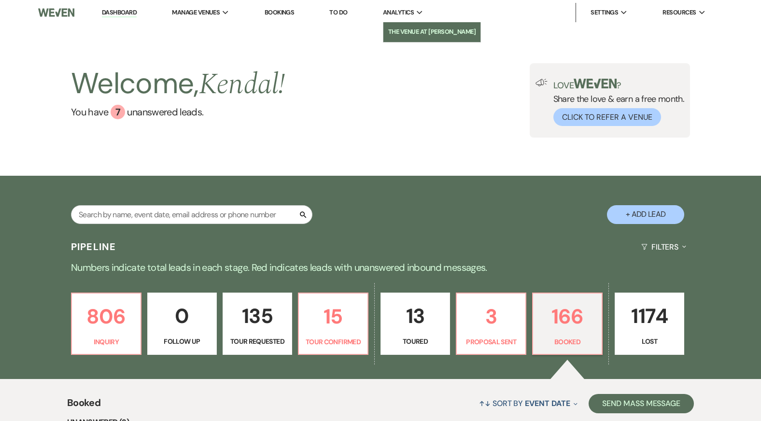
click at [403, 32] on li "The Venue at [PERSON_NAME]" at bounding box center [432, 32] width 88 height 10
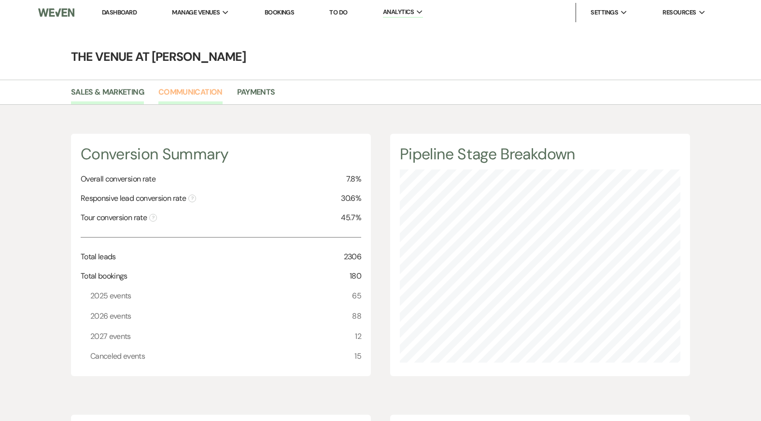
click at [192, 91] on link "Communication" at bounding box center [190, 95] width 64 height 18
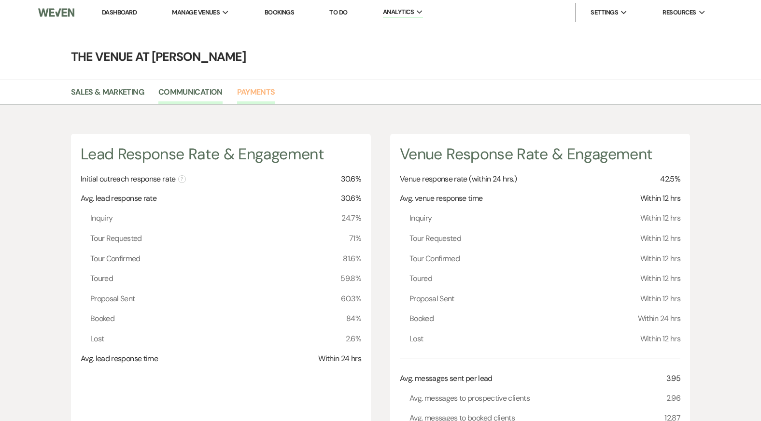
click at [265, 95] on link "Payments" at bounding box center [256, 95] width 38 height 18
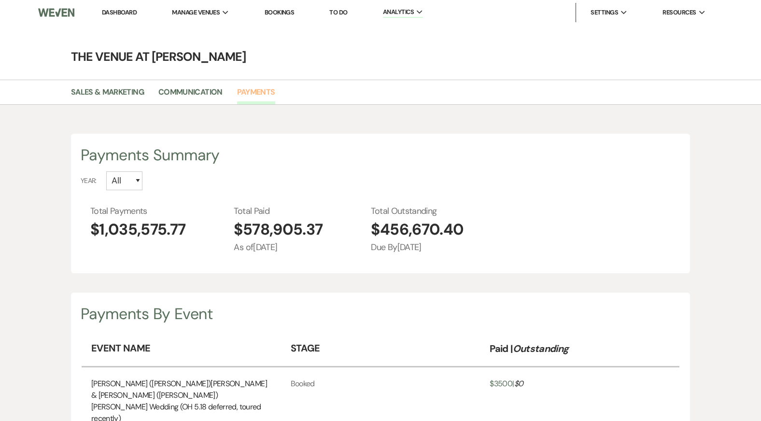
scroll to position [421, 761]
select select "2025"
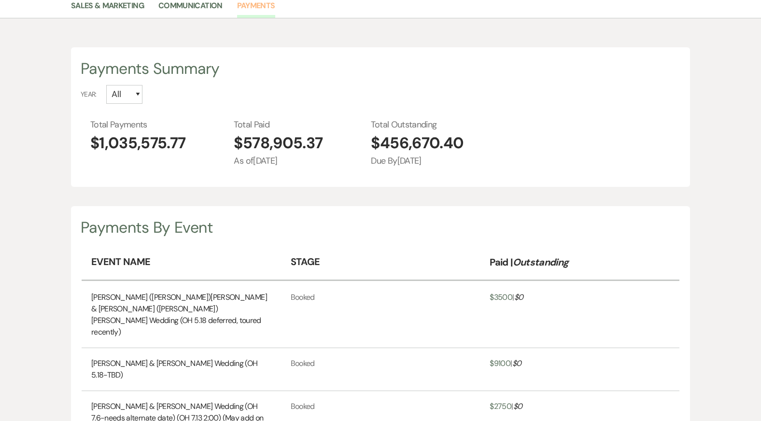
scroll to position [0, 0]
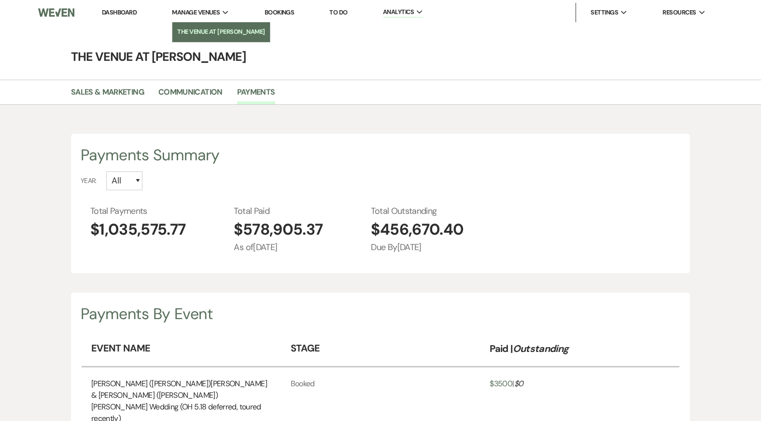
click at [216, 31] on li "The Venue at [PERSON_NAME]" at bounding box center [221, 32] width 88 height 10
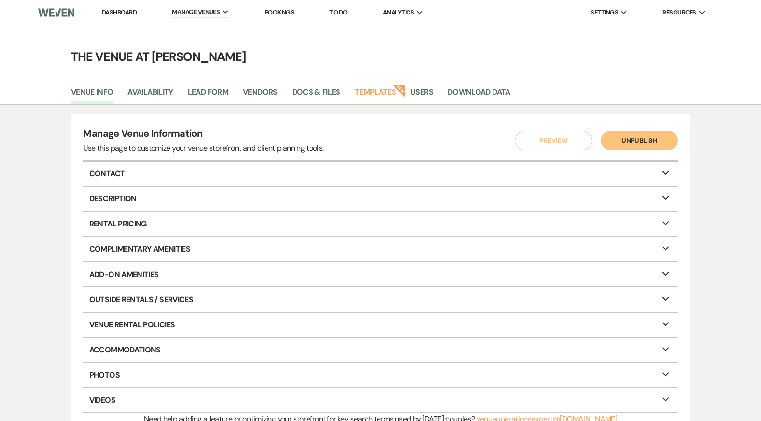
click at [114, 14] on link "Dashboard" at bounding box center [119, 12] width 35 height 8
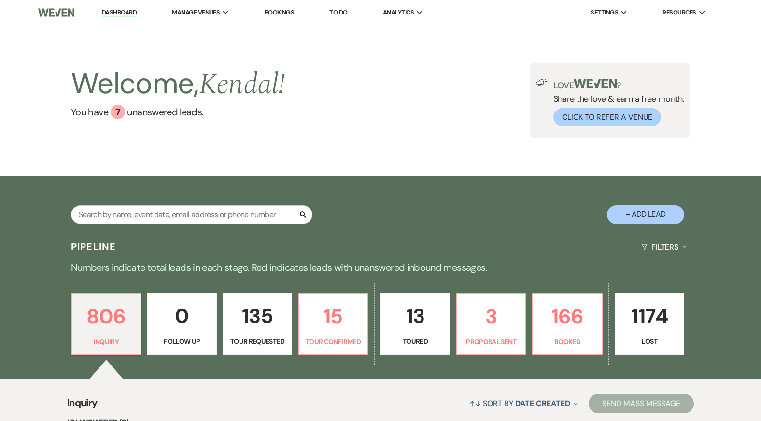
click at [602, 333] on link "1174 Lost" at bounding box center [650, 324] width 70 height 63
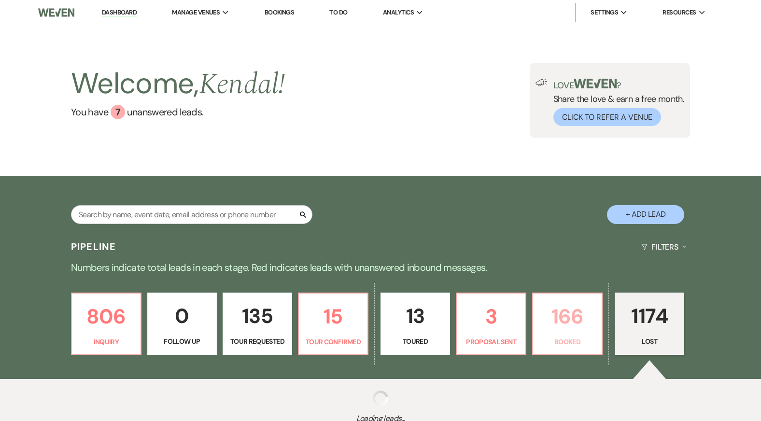
click at [553, 320] on p "166" at bounding box center [567, 316] width 57 height 32
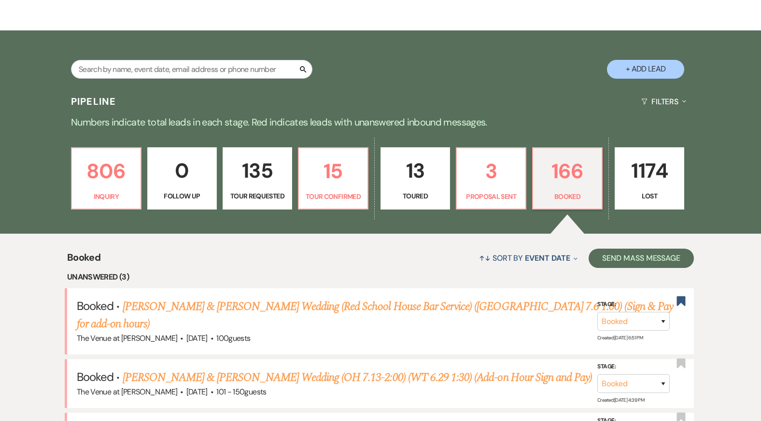
scroll to position [153, 0]
